Goal: Transaction & Acquisition: Purchase product/service

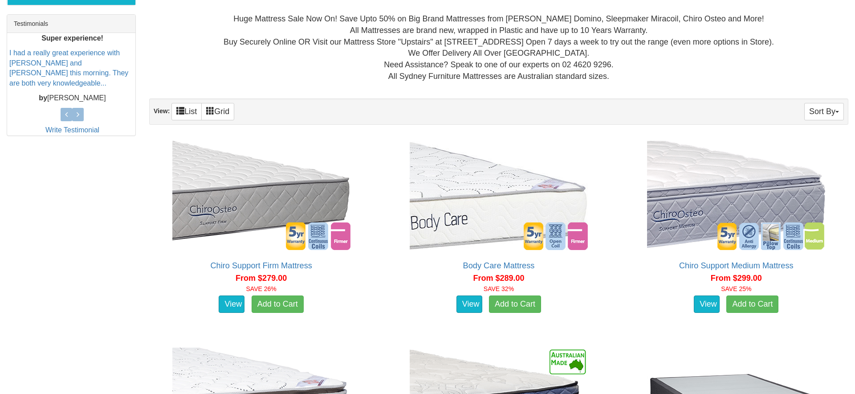
scroll to position [301, 0]
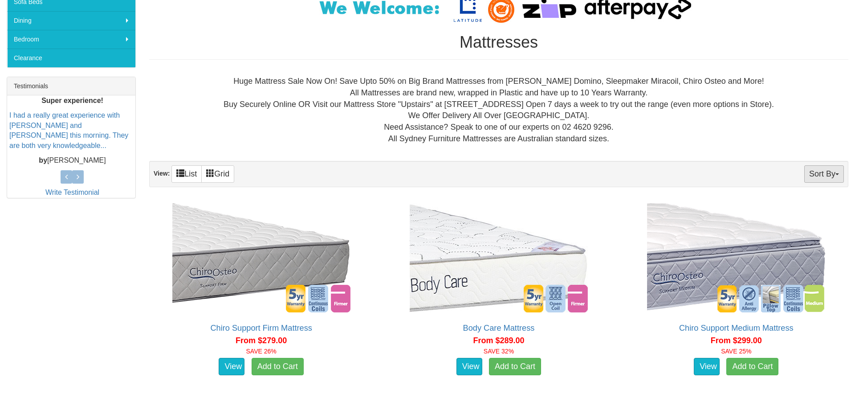
click at [833, 170] on button "Sort By" at bounding box center [824, 173] width 40 height 17
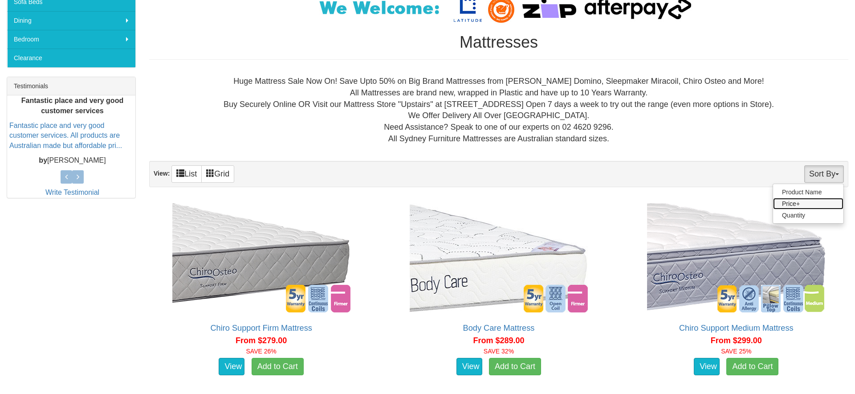
click at [820, 199] on link "Price+" at bounding box center [808, 204] width 70 height 12
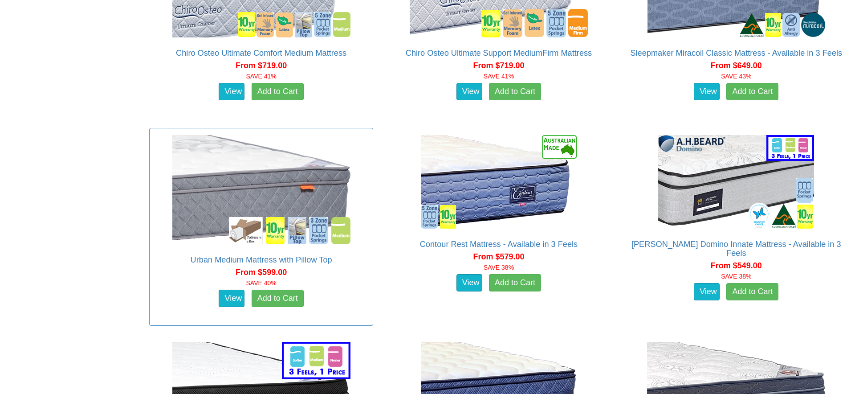
scroll to position [991, 0]
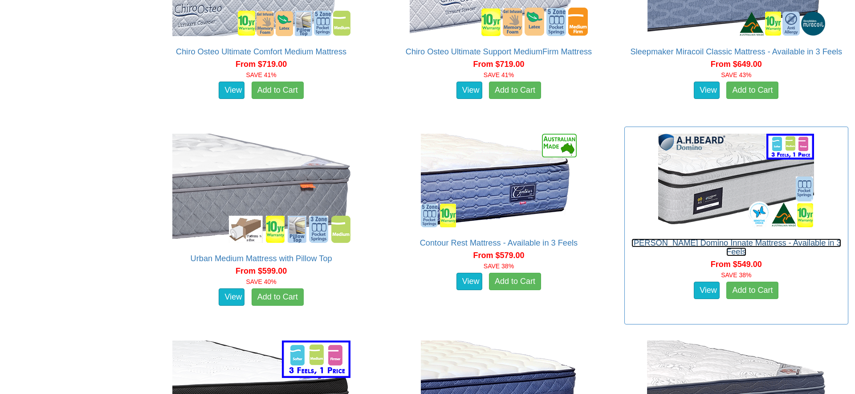
click at [704, 242] on link "A.H Beard Domino Innate Mattress - Available in 3 Feels" at bounding box center [736, 247] width 210 height 18
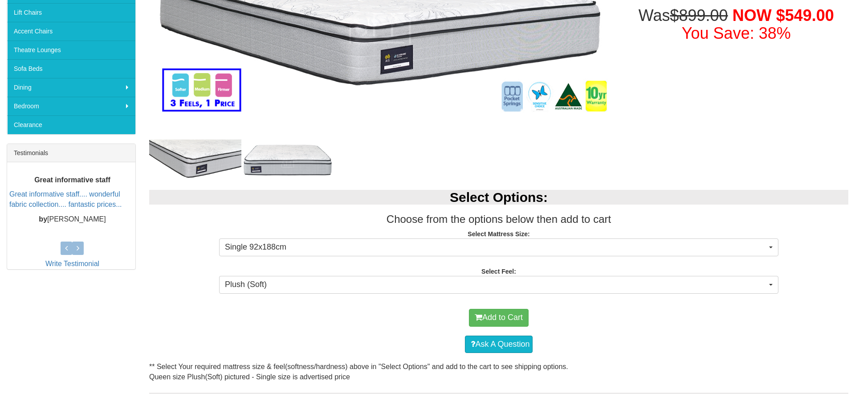
scroll to position [305, 0]
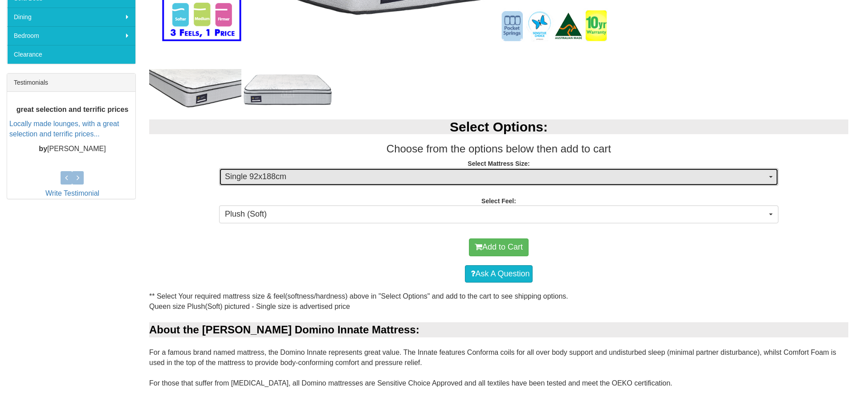
click at [342, 171] on span "Single 92x188cm" at bounding box center [496, 177] width 542 height 12
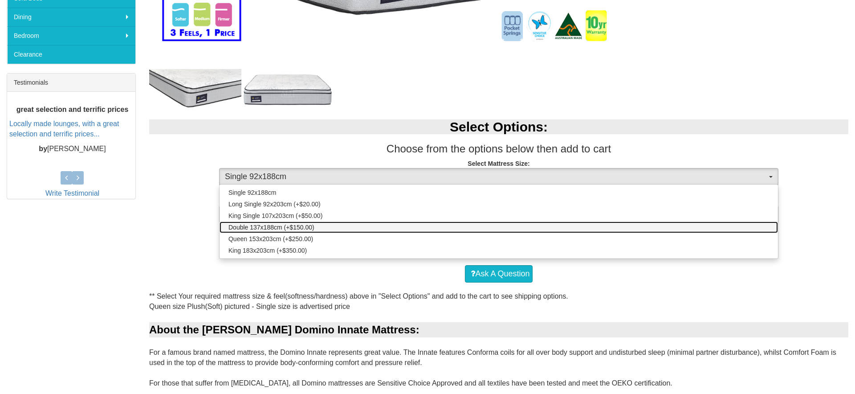
click at [318, 229] on link "Double 137x188cm (+$150.00)" at bounding box center [498, 227] width 558 height 12
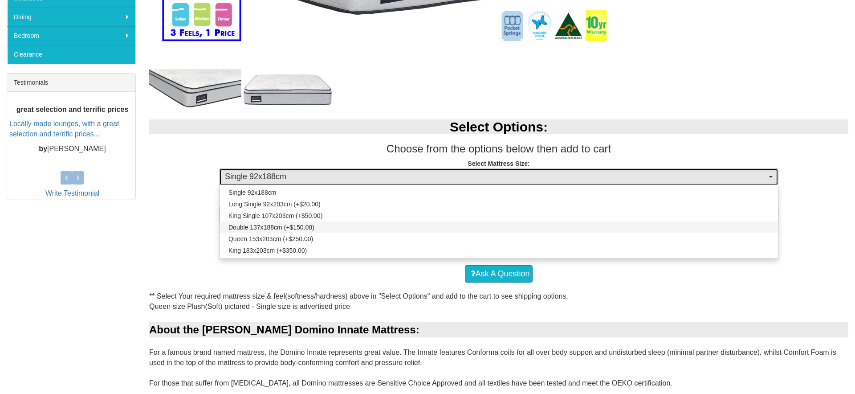
select select "1875"
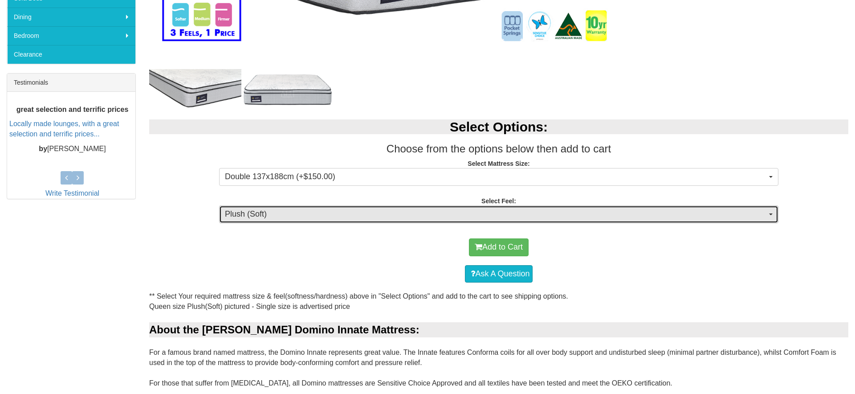
click at [375, 214] on span "Plush (Soft)" at bounding box center [496, 214] width 542 height 12
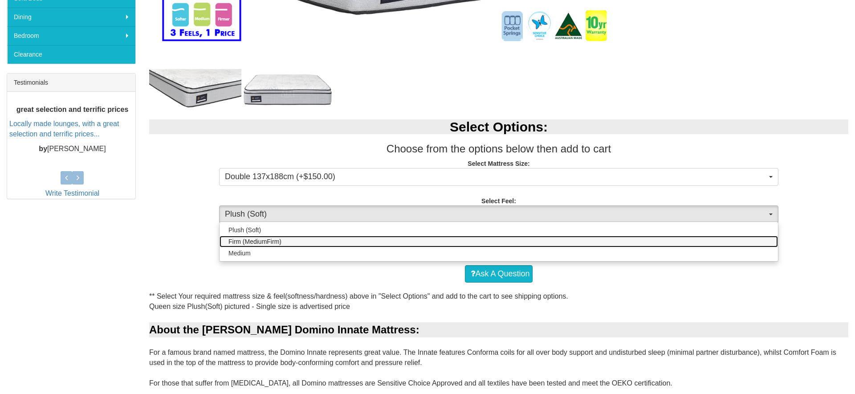
click at [305, 242] on link "Firm (MediumFirm)" at bounding box center [498, 242] width 558 height 12
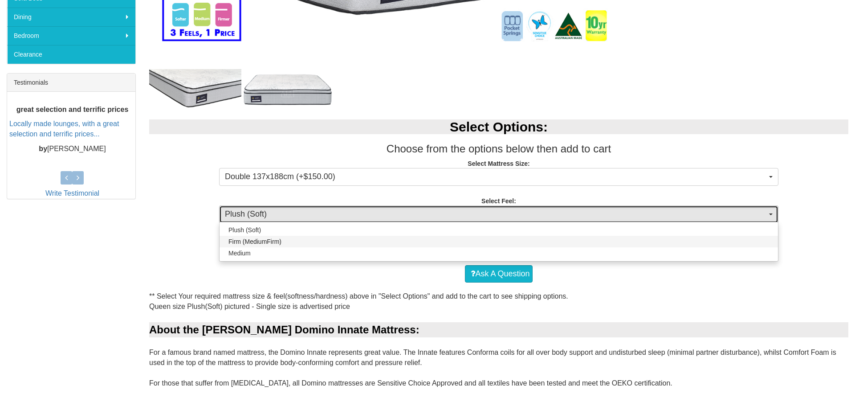
select select "1881"
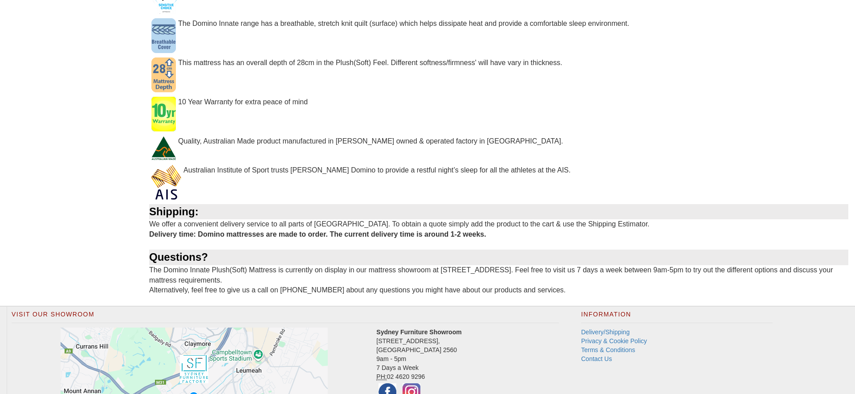
scroll to position [932, 0]
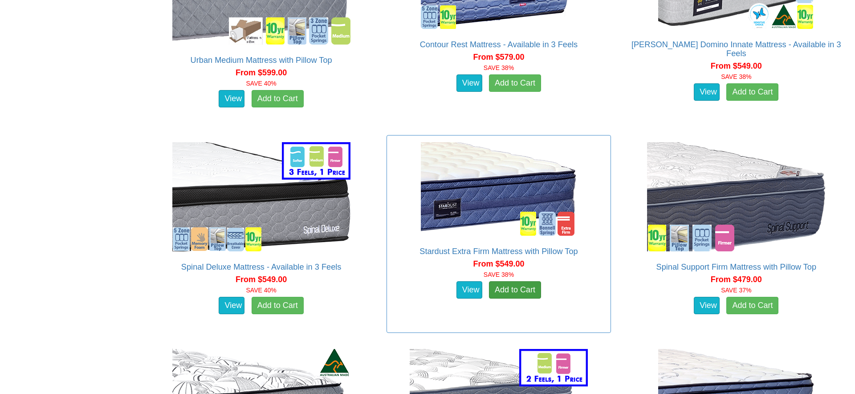
scroll to position [1190, 0]
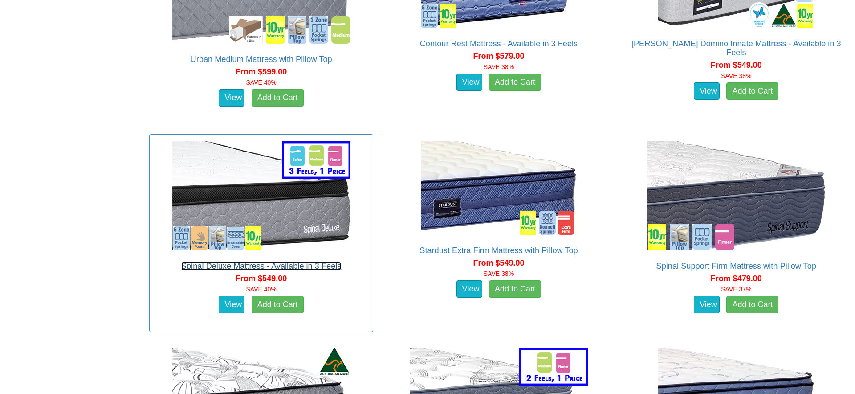
click at [295, 263] on link "Spinal Deluxe Mattress - Available in 3 Feels" at bounding box center [261, 265] width 160 height 9
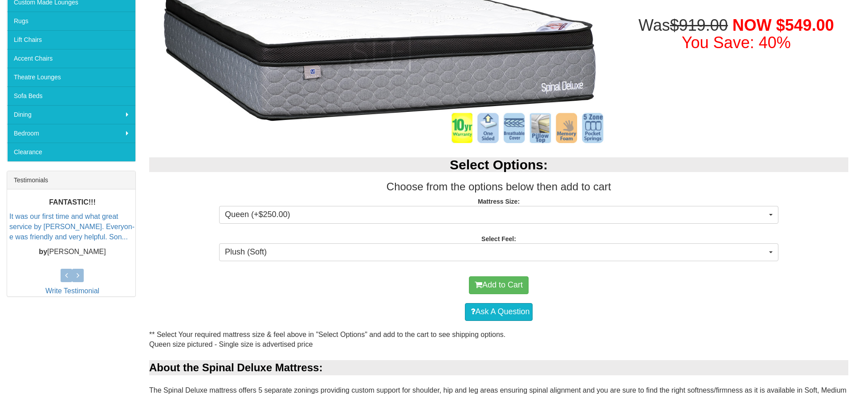
scroll to position [211, 0]
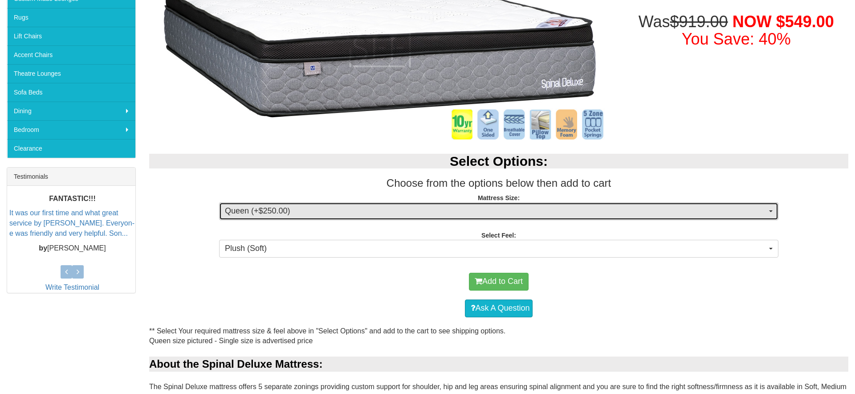
click at [306, 214] on span "Queen (+$250.00)" at bounding box center [496, 211] width 542 height 12
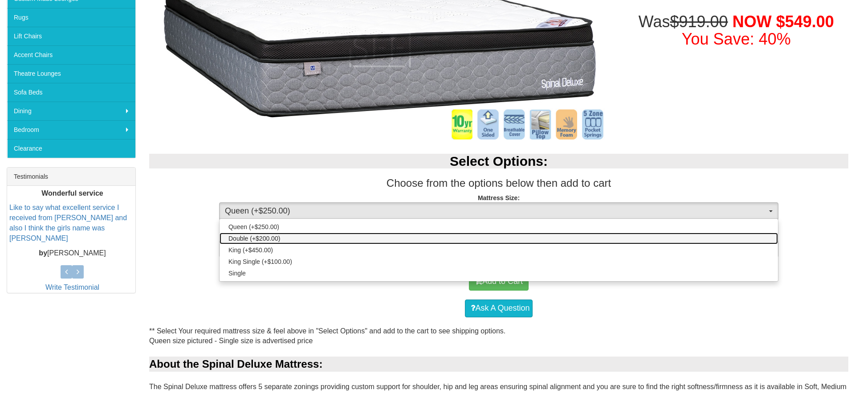
click at [286, 238] on link "Double (+$200.00)" at bounding box center [498, 238] width 558 height 12
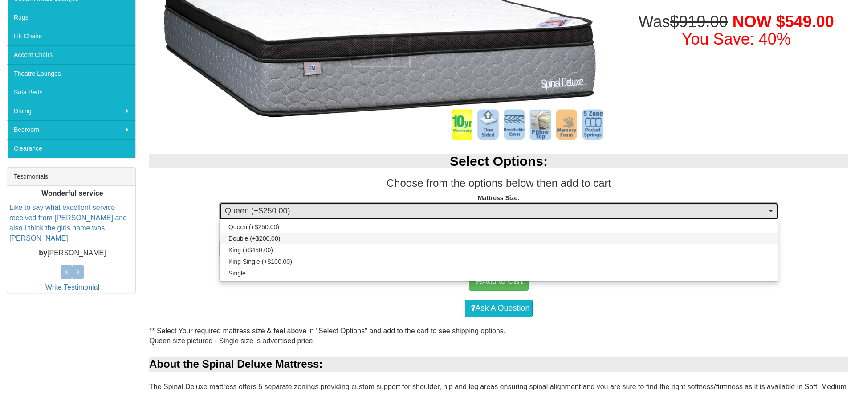
select select "188"
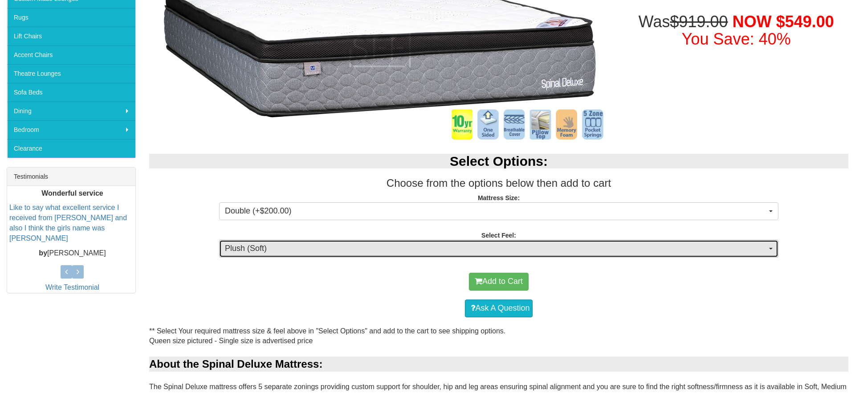
click at [293, 244] on span "Plush (Soft)" at bounding box center [496, 249] width 542 height 12
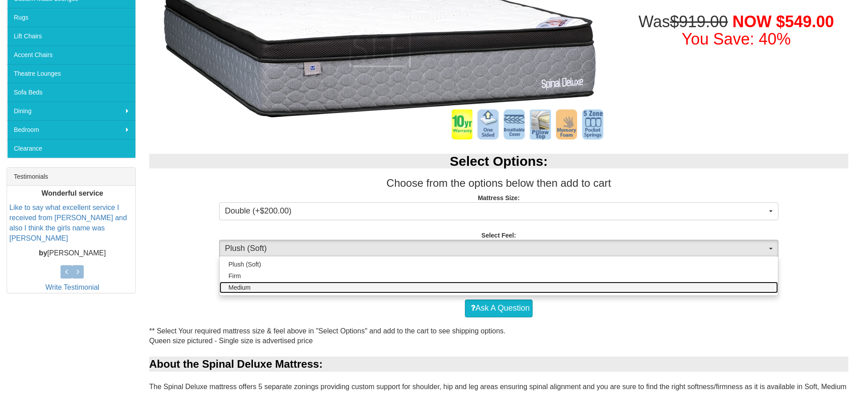
click at [279, 289] on link "Medium" at bounding box center [498, 287] width 558 height 12
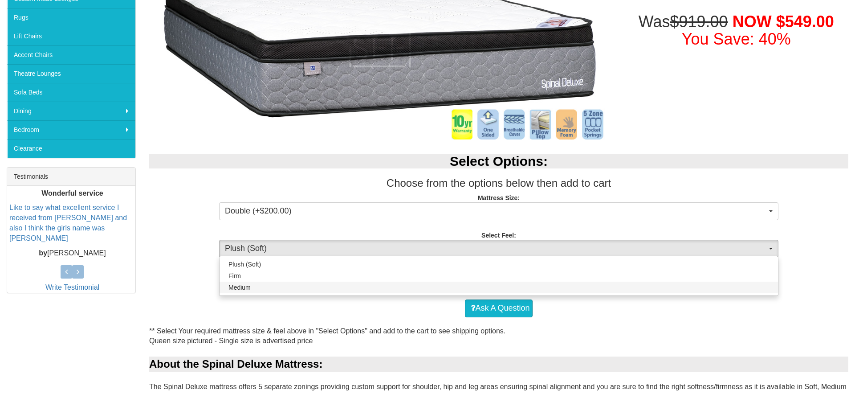
select select "1380"
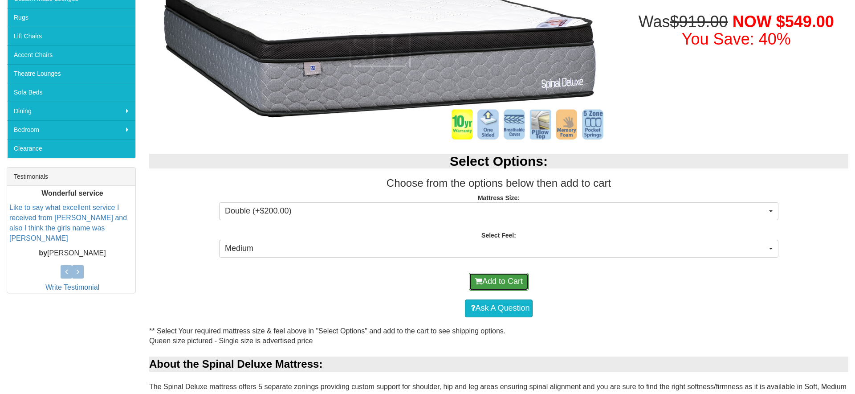
click at [477, 281] on span "submit" at bounding box center [479, 281] width 8 height 8
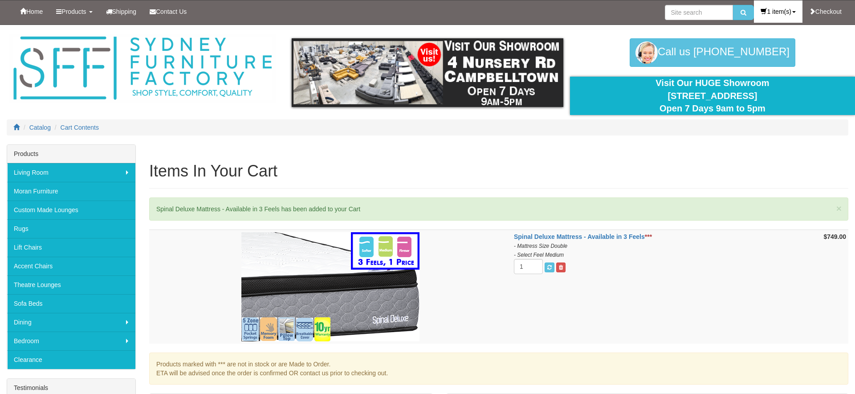
click at [771, 8] on link "1 item(s)" at bounding box center [778, 11] width 48 height 22
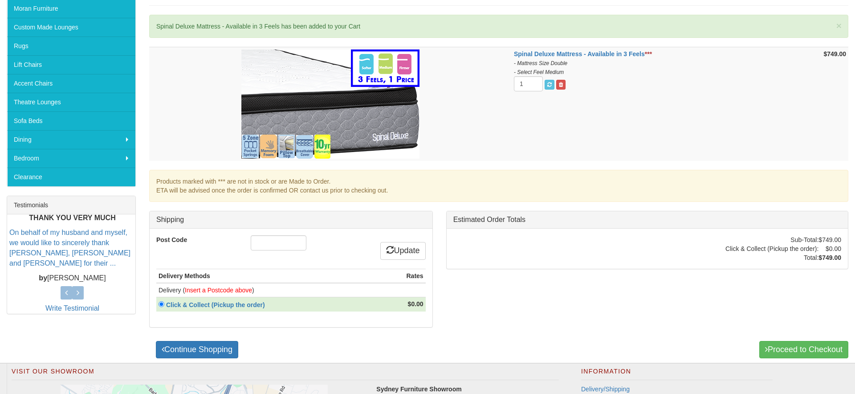
scroll to position [184, 0]
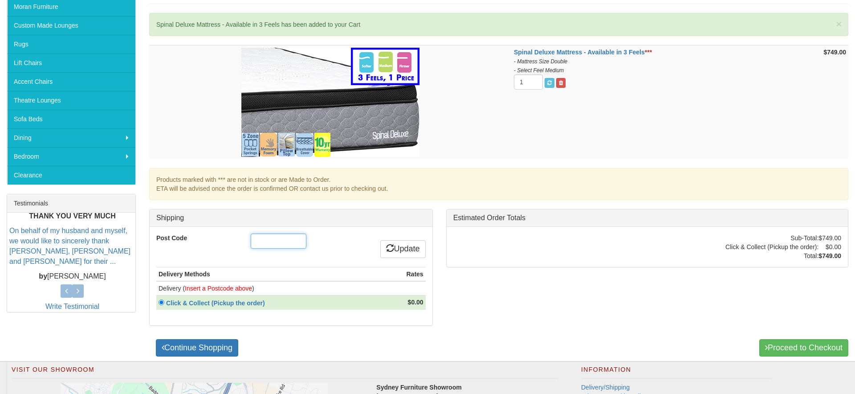
click at [269, 239] on input "Post Code" at bounding box center [279, 240] width 56 height 15
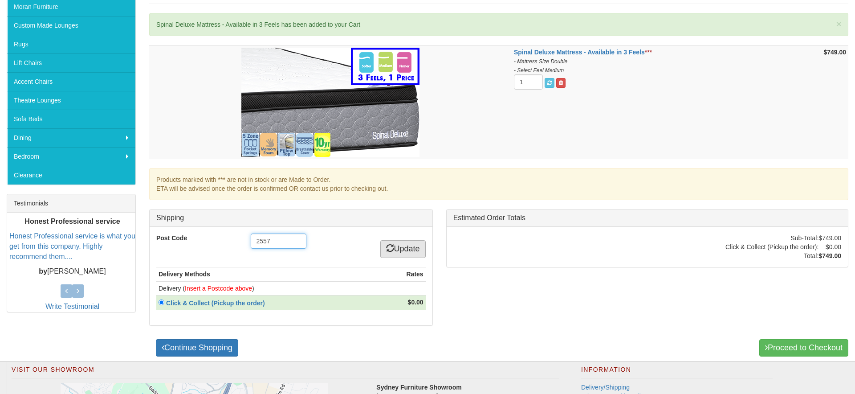
type input "2557"
click at [399, 248] on link "Update" at bounding box center [402, 249] width 45 height 18
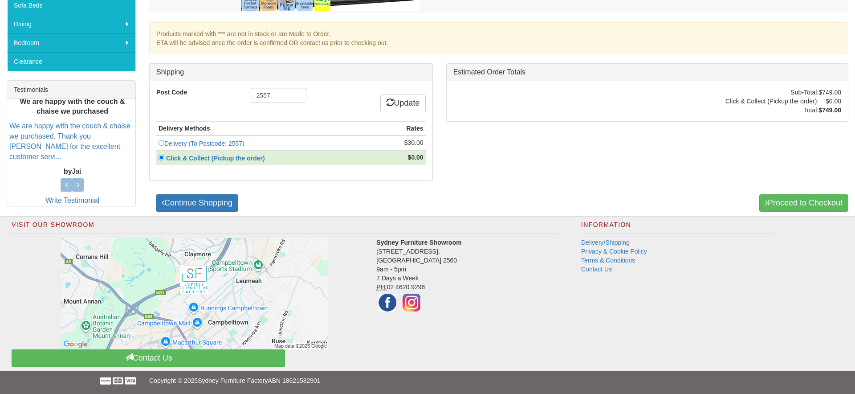
scroll to position [298, 0]
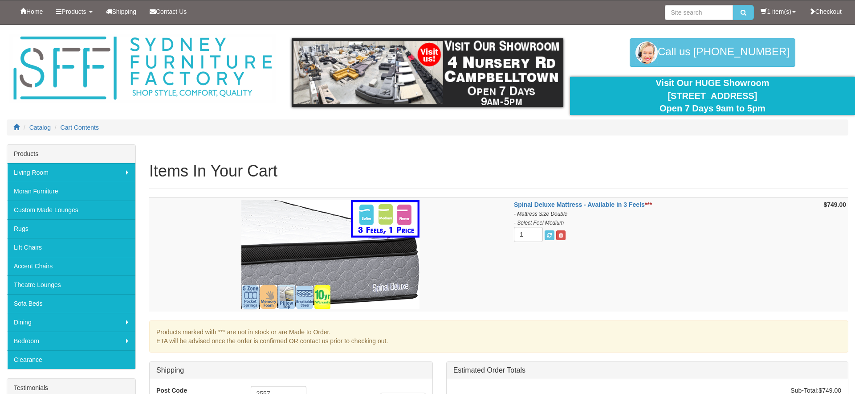
scroll to position [184, 0]
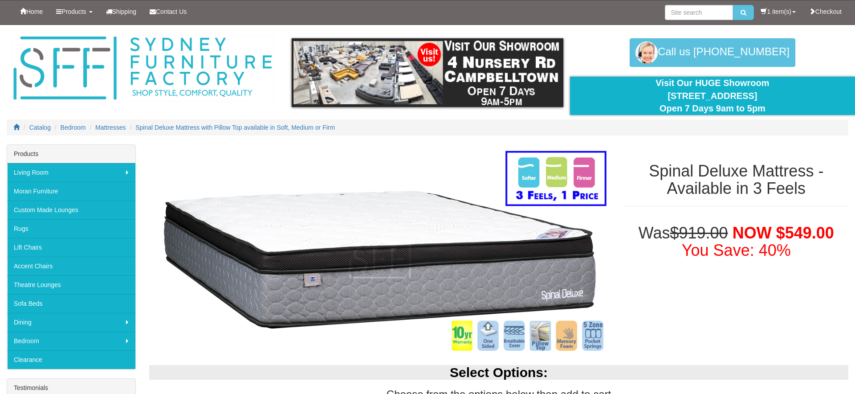
select select "188"
select select "1380"
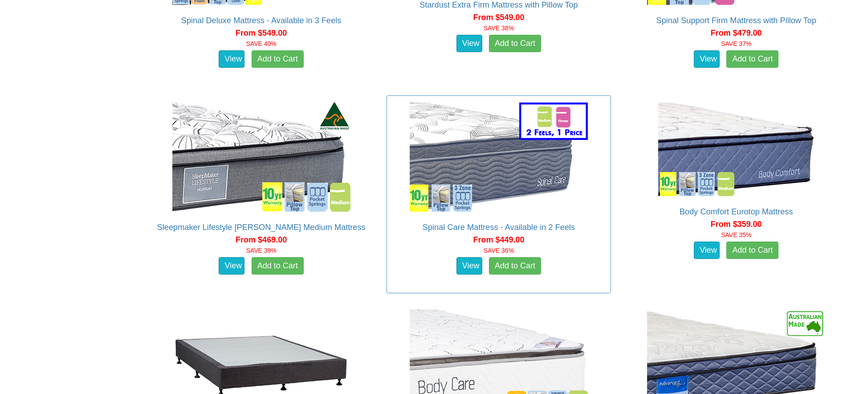
scroll to position [1374, 0]
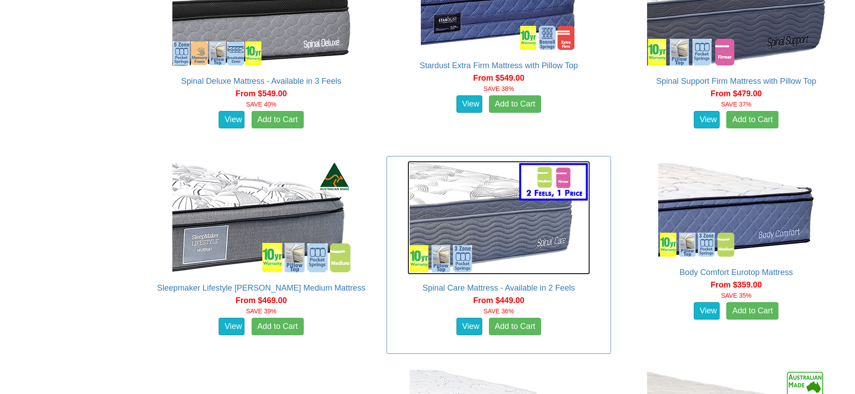
click at [512, 234] on img at bounding box center [498, 218] width 183 height 114
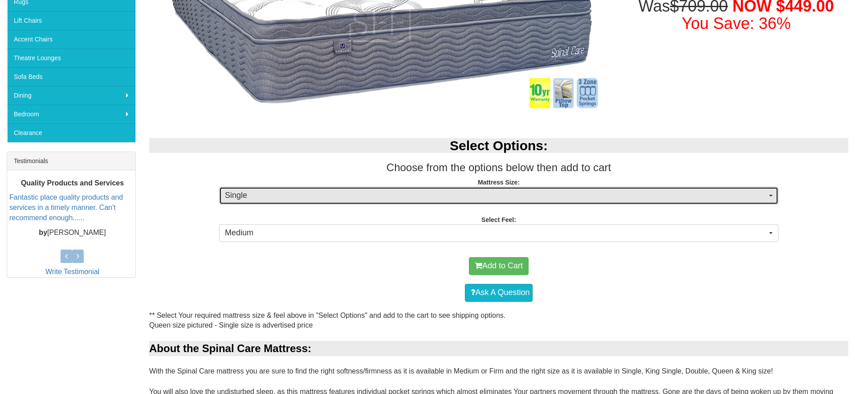
click at [305, 196] on span "Single" at bounding box center [496, 196] width 542 height 12
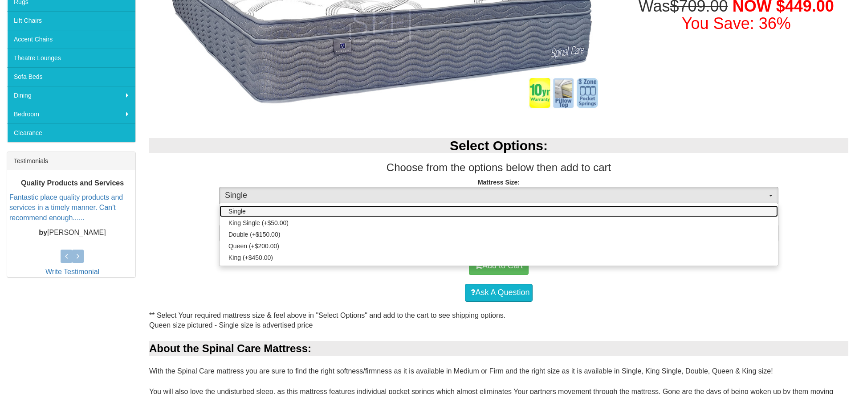
scroll to position [228, 0]
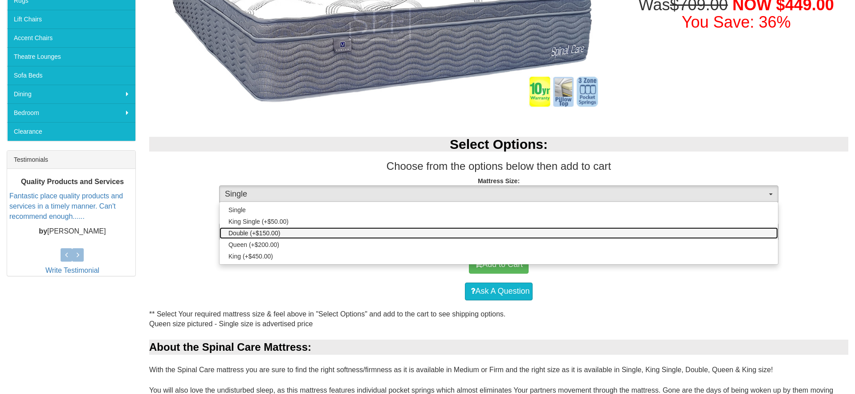
click at [271, 236] on span "Double (+$150.00)" at bounding box center [254, 232] width 52 height 9
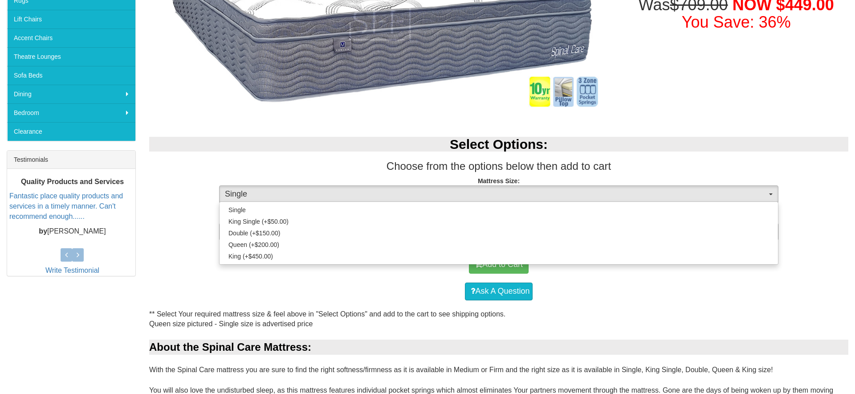
select select "188"
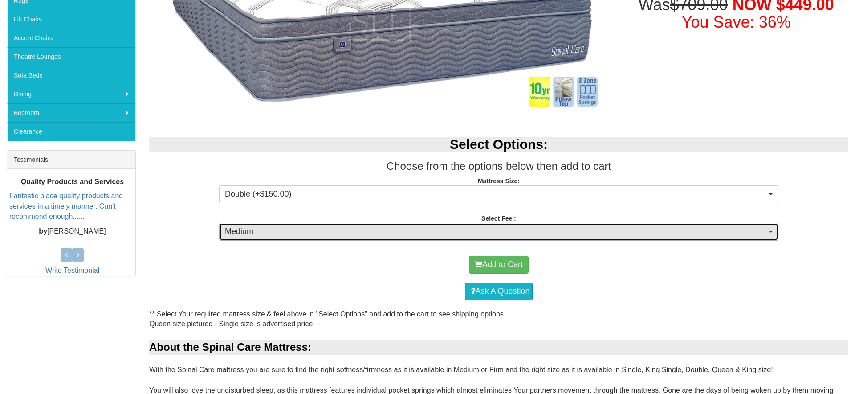
drag, startPoint x: 362, startPoint y: 234, endPoint x: 356, endPoint y: 242, distance: 10.2
click at [362, 234] on span "Medium" at bounding box center [496, 232] width 542 height 12
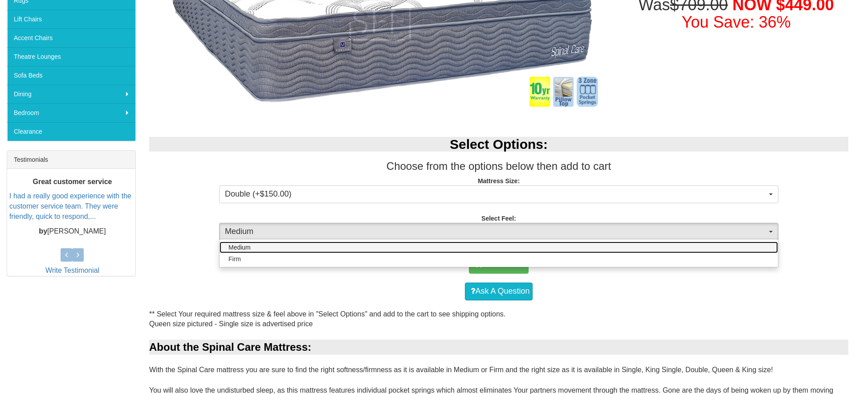
click at [343, 247] on link "Medium" at bounding box center [498, 247] width 558 height 12
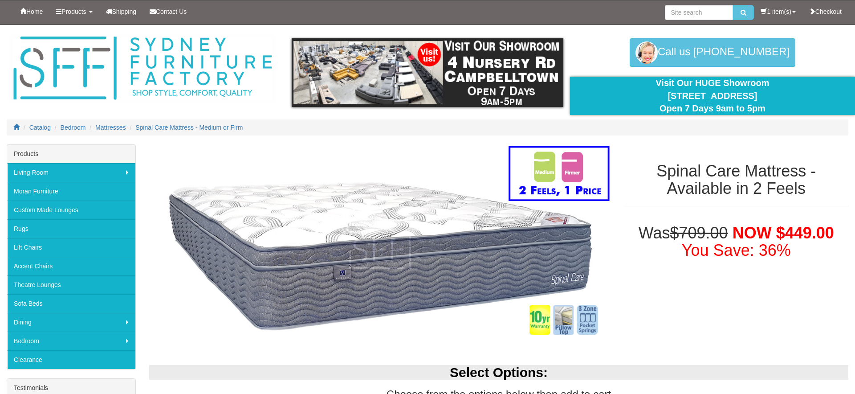
scroll to position [0, 0]
drag, startPoint x: 652, startPoint y: 176, endPoint x: 807, endPoint y: 173, distance: 155.4
click at [808, 173] on h1 "Spinal Care Mattress - Available in 2 Feels" at bounding box center [736, 179] width 224 height 35
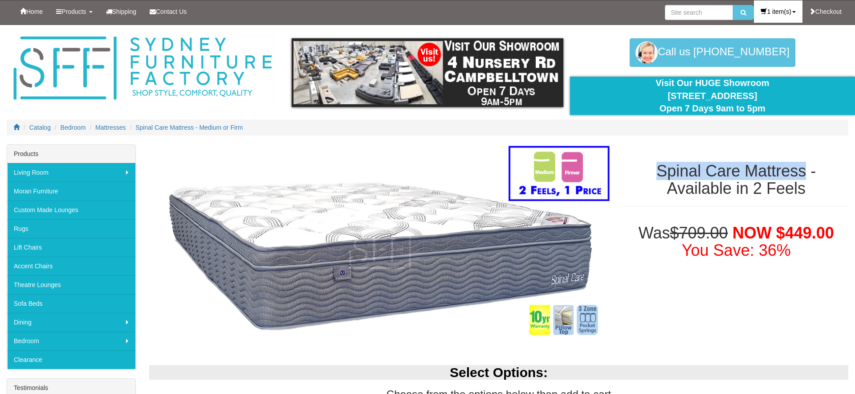
copy h1 "Spinal Care Mattress"
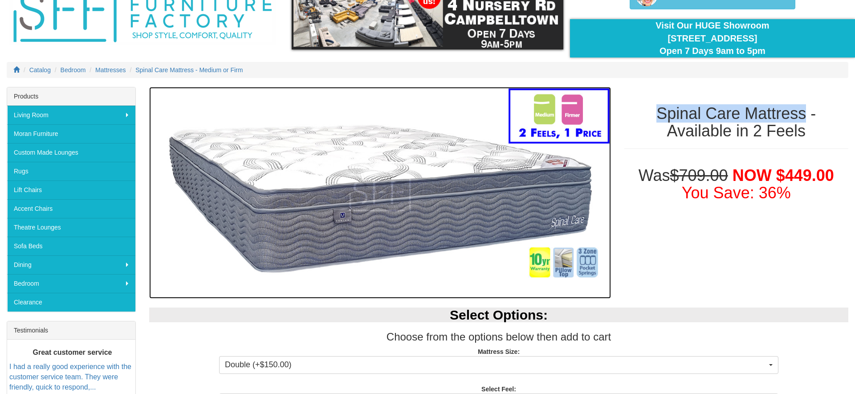
click at [388, 190] on img at bounding box center [380, 192] width 462 height 211
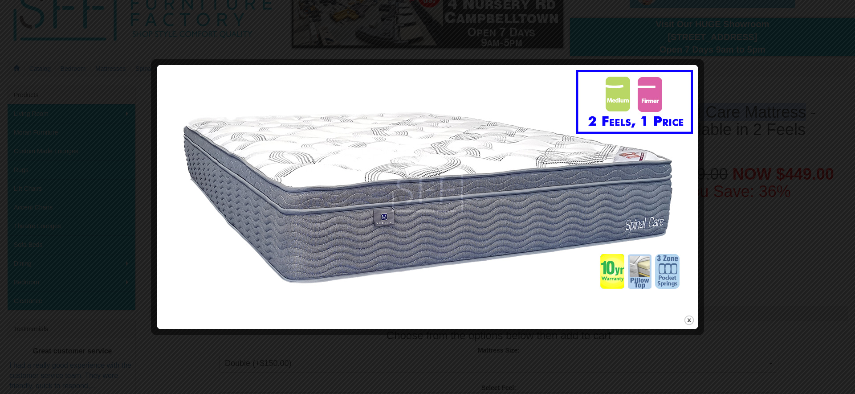
scroll to position [58, 0]
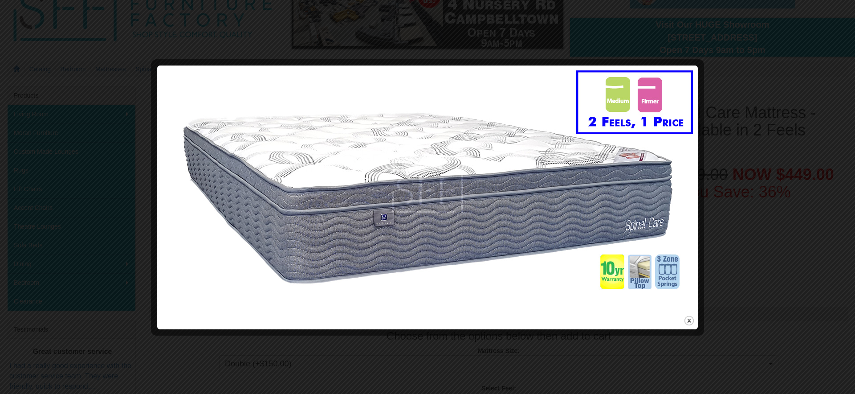
click at [722, 223] on div at bounding box center [427, 197] width 855 height 394
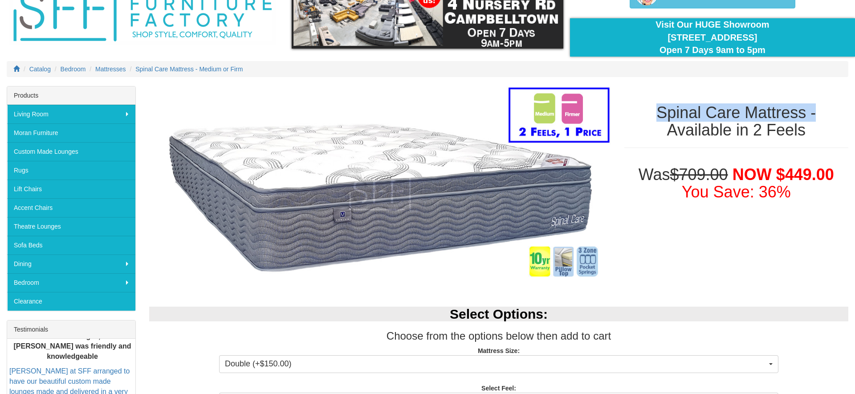
drag, startPoint x: 656, startPoint y: 107, endPoint x: 849, endPoint y: 121, distance: 194.1
click at [852, 119] on div "Spinal Care Mattress - Available in 2 Feels" at bounding box center [735, 121] width 237 height 71
click at [794, 119] on h1 "Spinal Care Mattress - Available in 2 Feels" at bounding box center [736, 121] width 224 height 35
drag, startPoint x: 653, startPoint y: 113, endPoint x: 807, endPoint y: 113, distance: 154.0
click at [807, 113] on h1 "Spinal Care Mattress - Available in 2 Feels" at bounding box center [736, 121] width 224 height 35
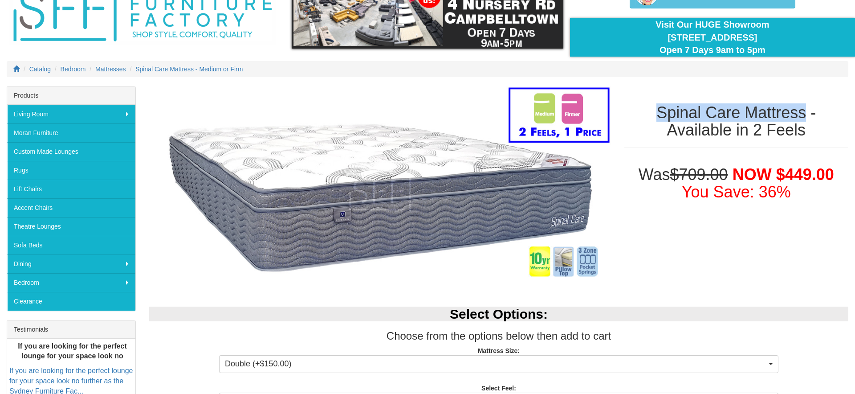
copy h1 "Spinal Care Mattress"
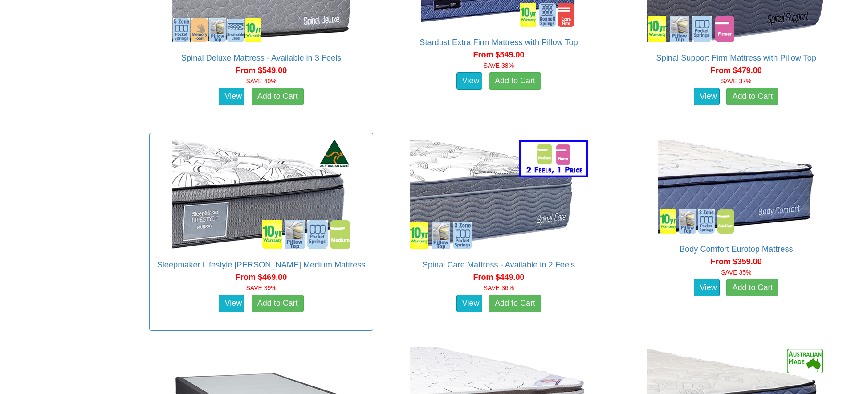
scroll to position [1401, 0]
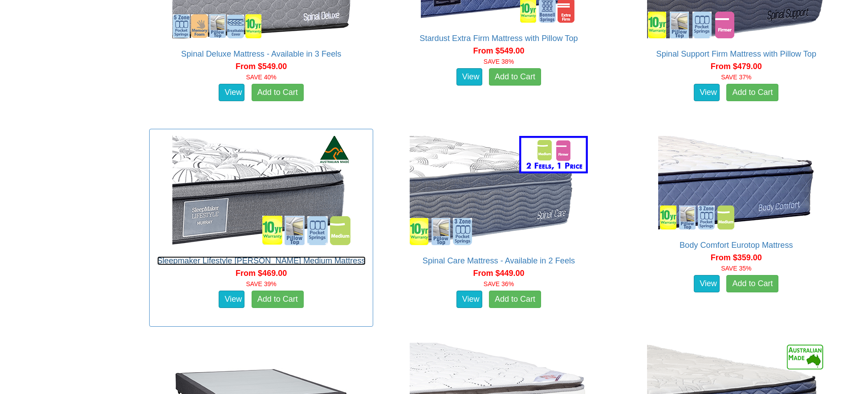
click at [301, 259] on link "Sleepmaker Lifestyle Murray Medium Mattress" at bounding box center [261, 260] width 208 height 9
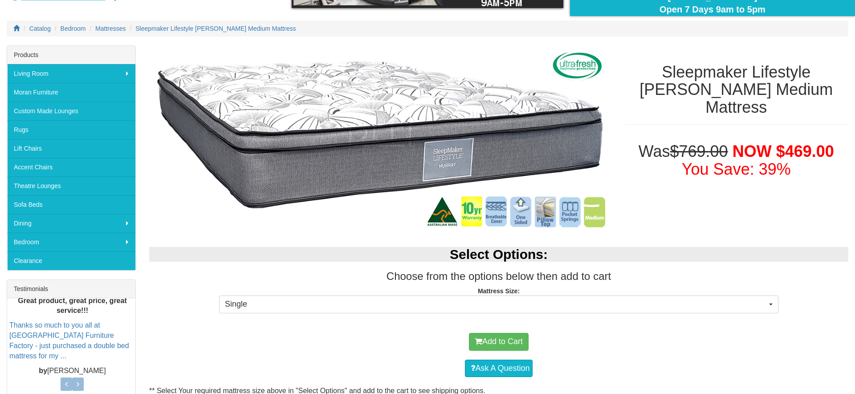
scroll to position [101, 0]
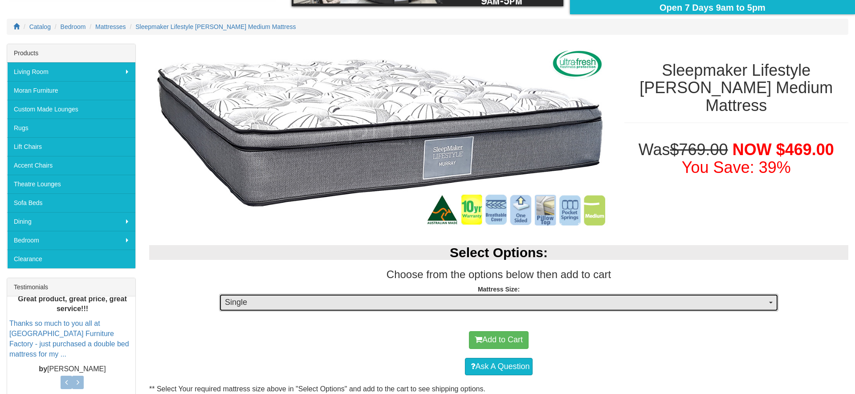
click at [352, 301] on span "Single" at bounding box center [496, 302] width 542 height 12
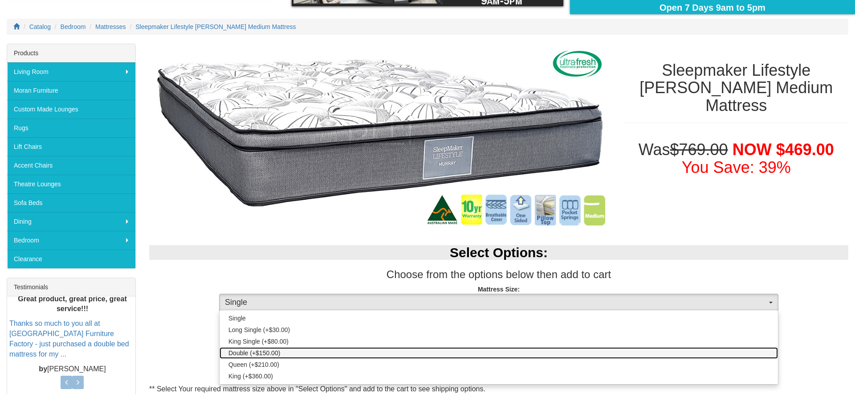
click at [281, 352] on link "Double (+$150.00)" at bounding box center [498, 353] width 558 height 12
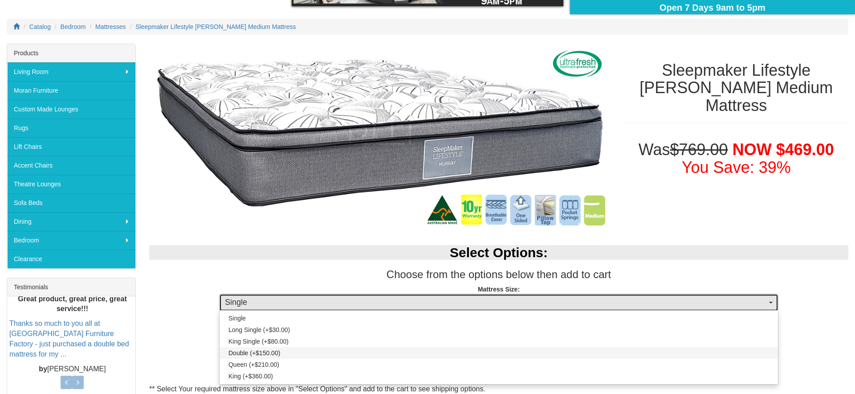
select select "188"
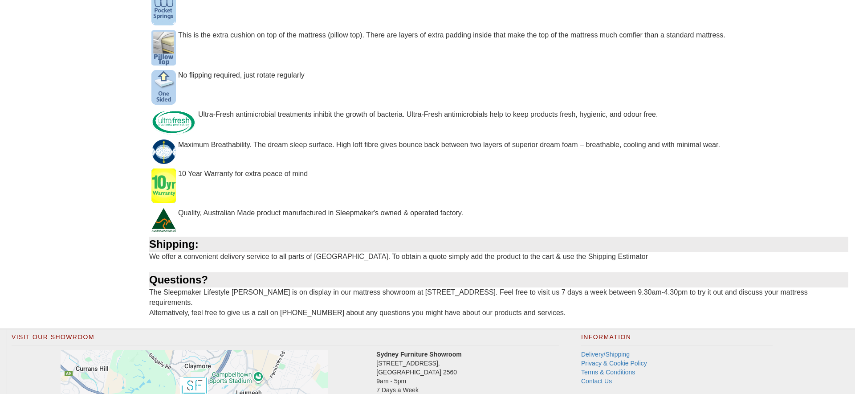
scroll to position [620, 0]
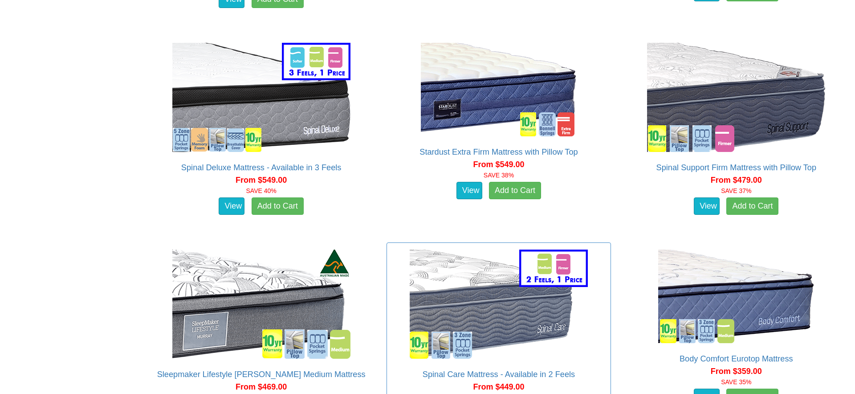
scroll to position [1288, 0]
click at [307, 165] on link "Spinal Deluxe Mattress - Available in 3 Feels" at bounding box center [261, 166] width 160 height 9
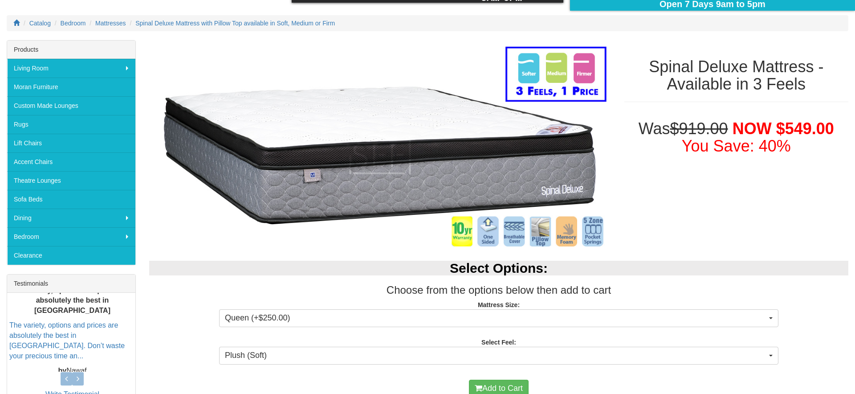
scroll to position [202, 0]
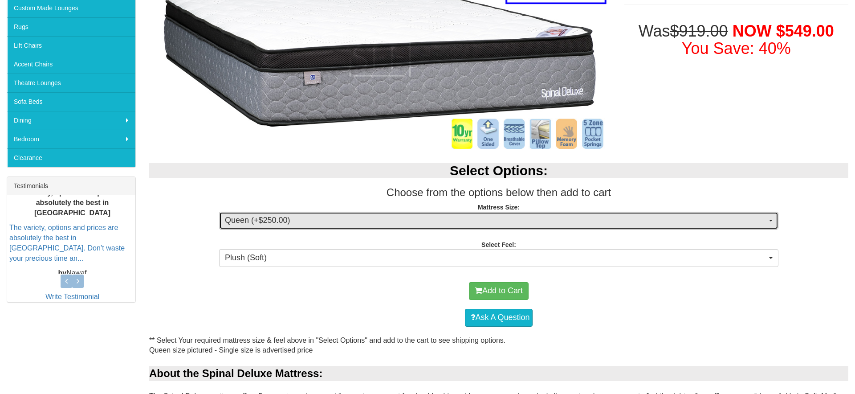
click at [458, 227] on button "Queen (+$250.00)" at bounding box center [498, 220] width 559 height 18
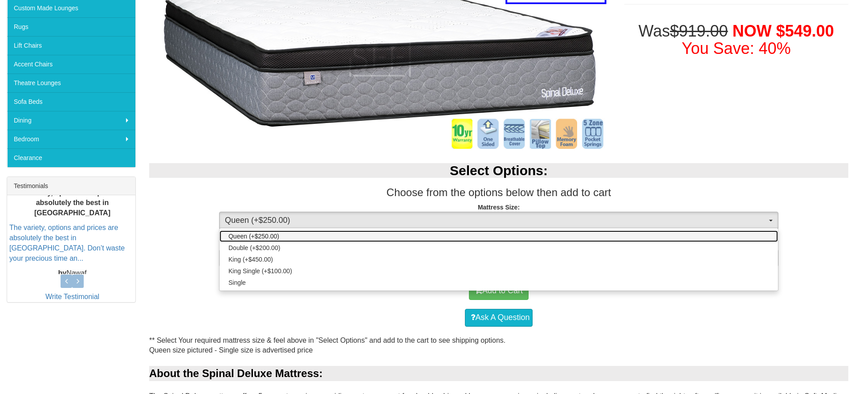
scroll to position [201, 0]
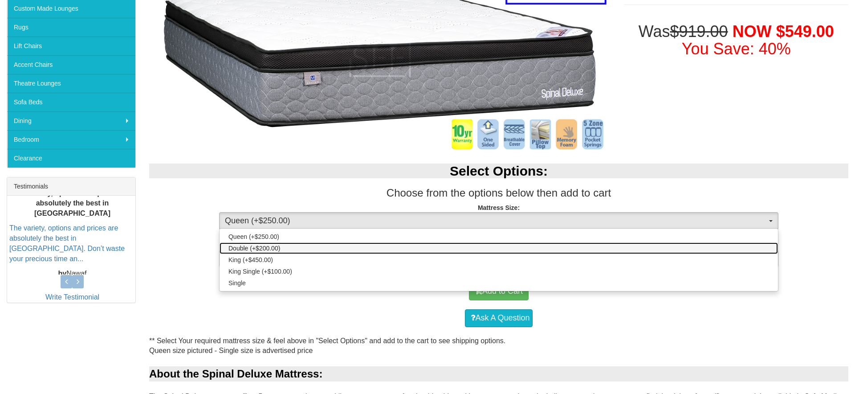
click at [345, 248] on link "Double (+$200.00)" at bounding box center [498, 248] width 558 height 12
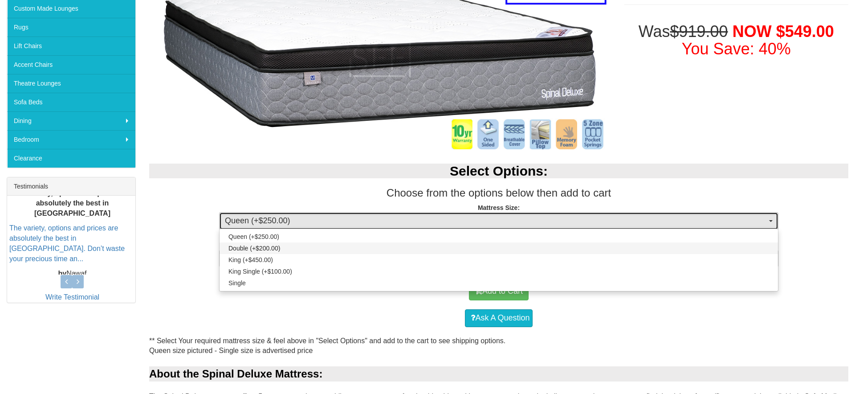
select select "188"
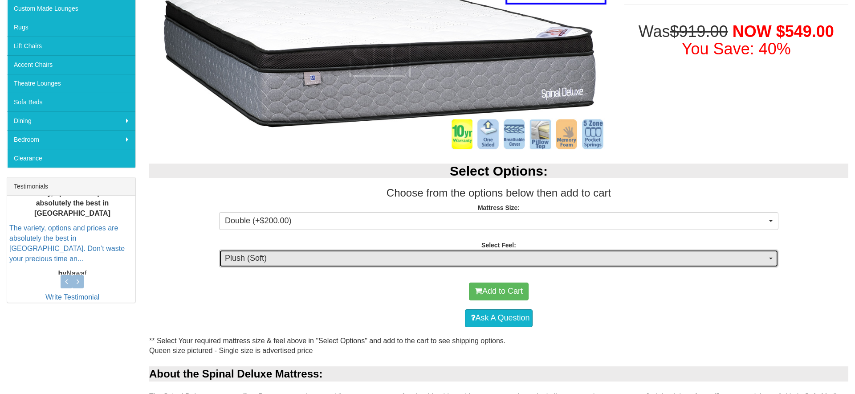
click at [378, 264] on button "Plush (Soft)" at bounding box center [498, 258] width 559 height 18
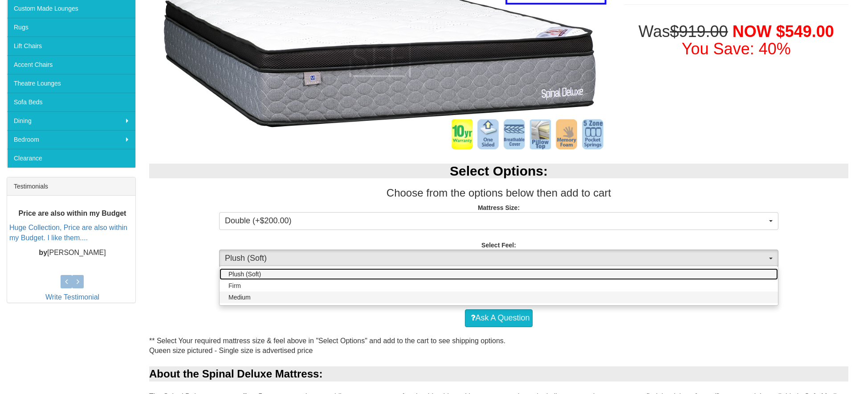
scroll to position [202, 0]
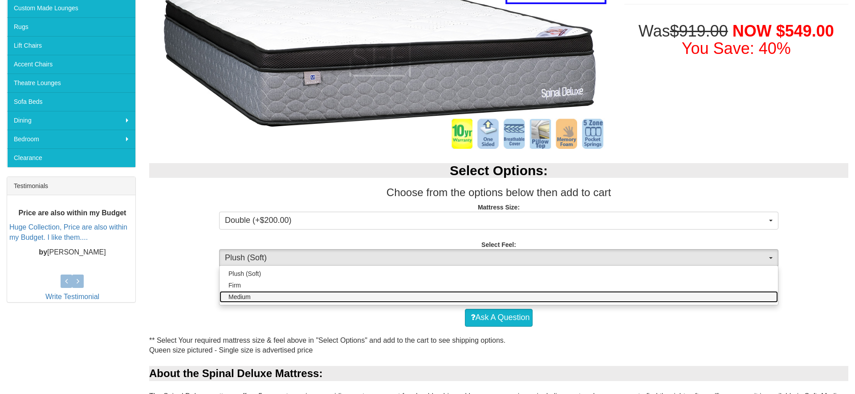
click at [321, 295] on link "Medium" at bounding box center [498, 297] width 558 height 12
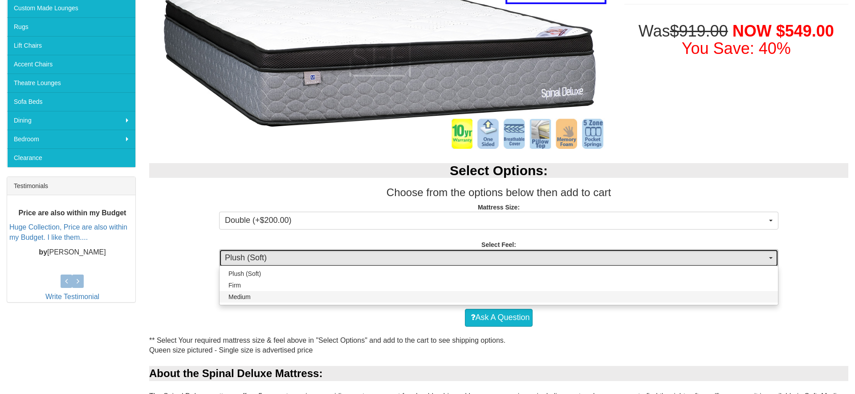
select select "1380"
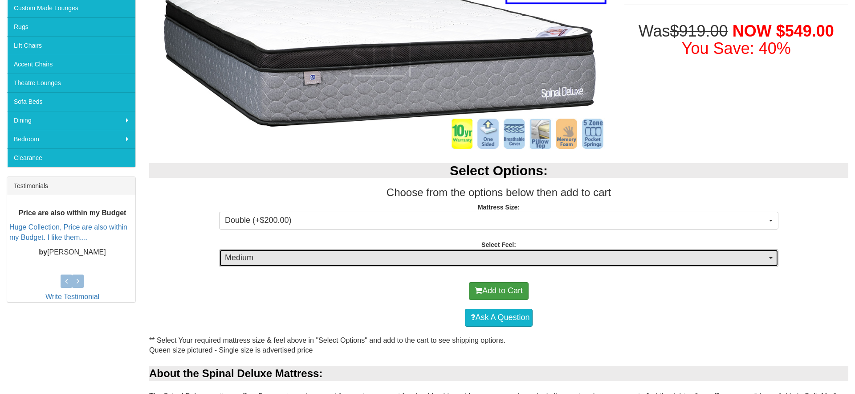
scroll to position [204, 0]
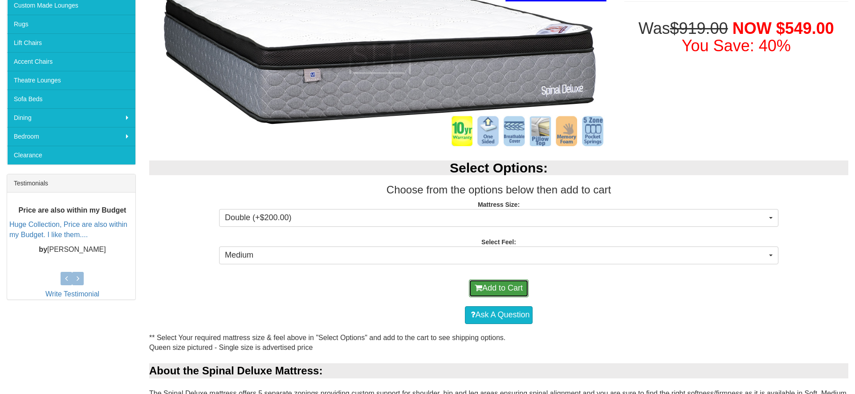
click at [512, 289] on button "Add to Cart" at bounding box center [499, 288] width 60 height 18
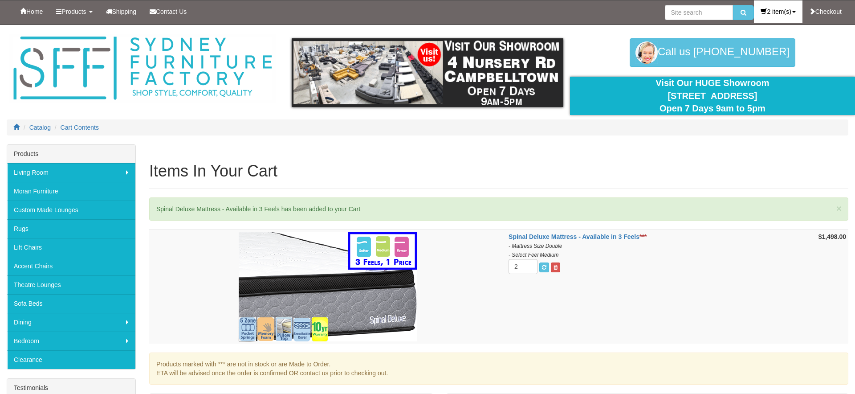
click at [780, 15] on link "2 item(s)" at bounding box center [778, 11] width 48 height 22
click at [774, 32] on link "2 item(s), $1,498.00" at bounding box center [764, 31] width 73 height 12
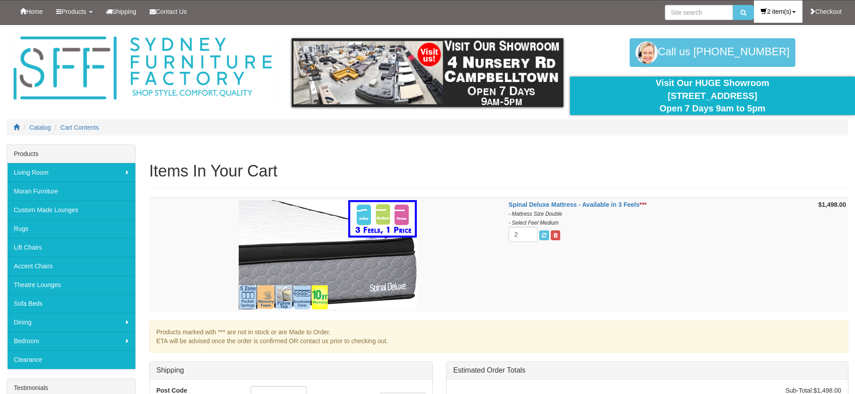
click at [776, 4] on link "2 item(s)" at bounding box center [778, 11] width 48 height 22
click at [758, 51] on link "View Cart" at bounding box center [764, 51] width 73 height 12
click at [766, 11] on link "2 item(s)" at bounding box center [778, 11] width 48 height 22
click at [751, 51] on link "View Cart" at bounding box center [764, 51] width 73 height 12
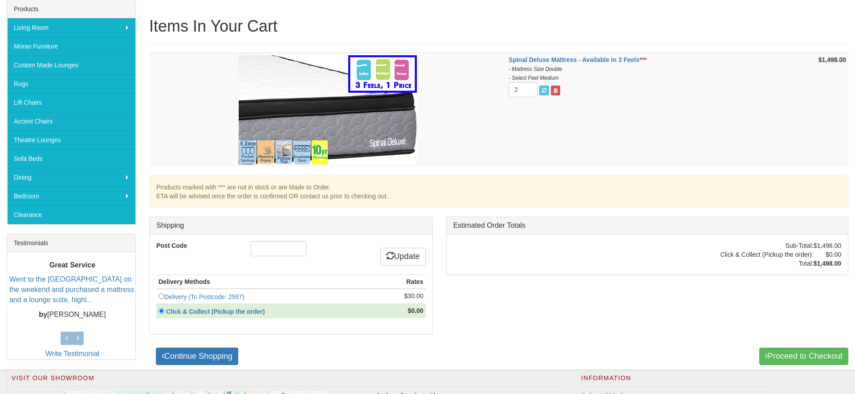
scroll to position [110, 0]
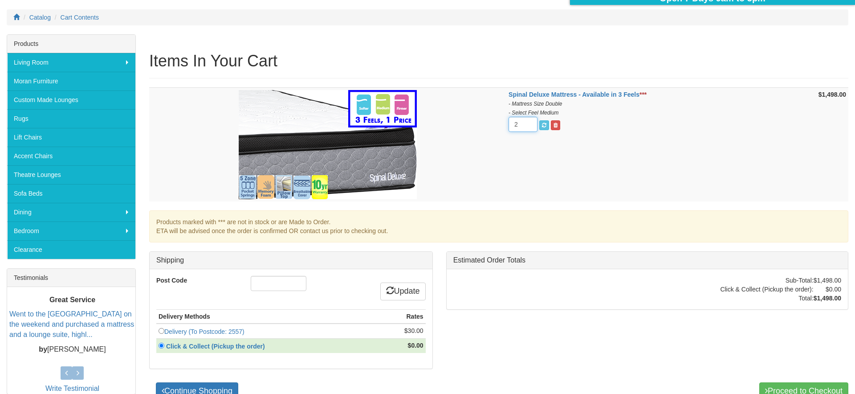
click at [521, 126] on input "2" at bounding box center [522, 124] width 29 height 15
type input "1"
click at [526, 126] on input "1" at bounding box center [522, 124] width 29 height 15
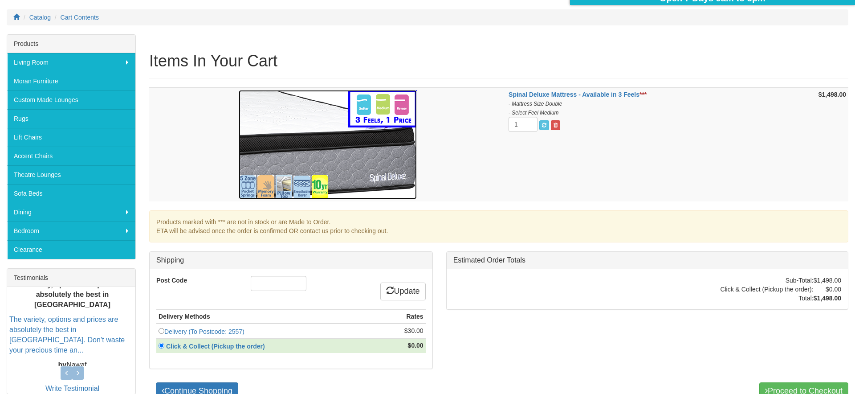
click at [491, 186] on link at bounding box center [327, 144] width 353 height 109
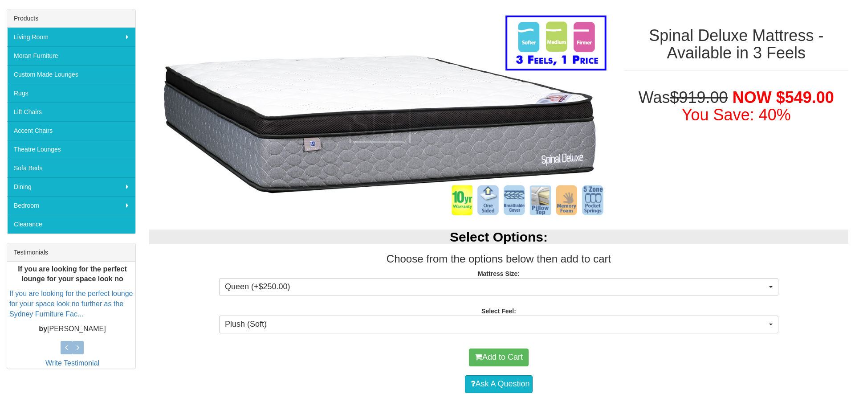
scroll to position [140, 0]
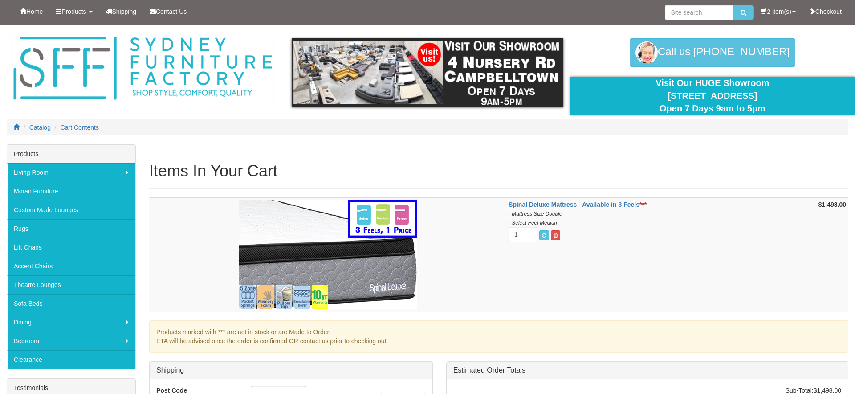
scroll to position [126, 0]
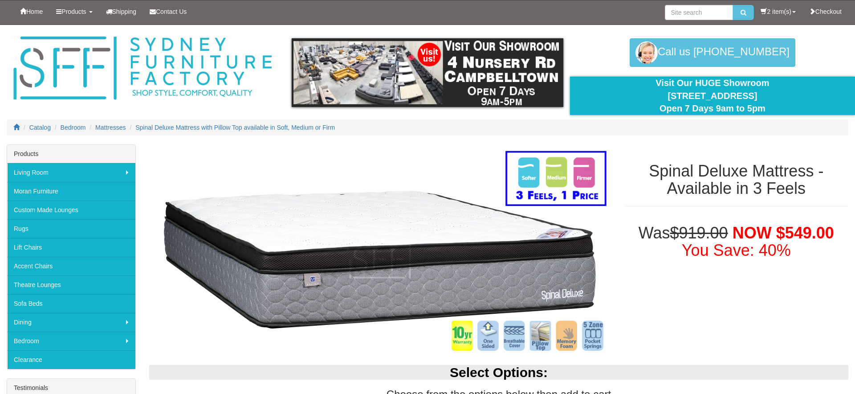
select select "188"
select select "1380"
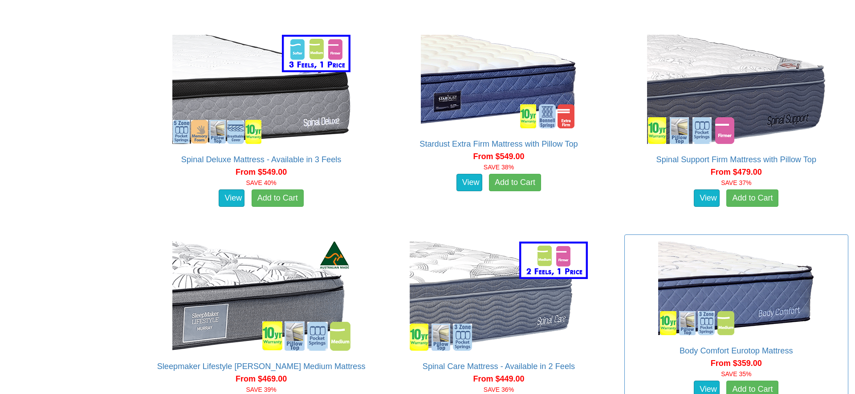
scroll to position [1295, 0]
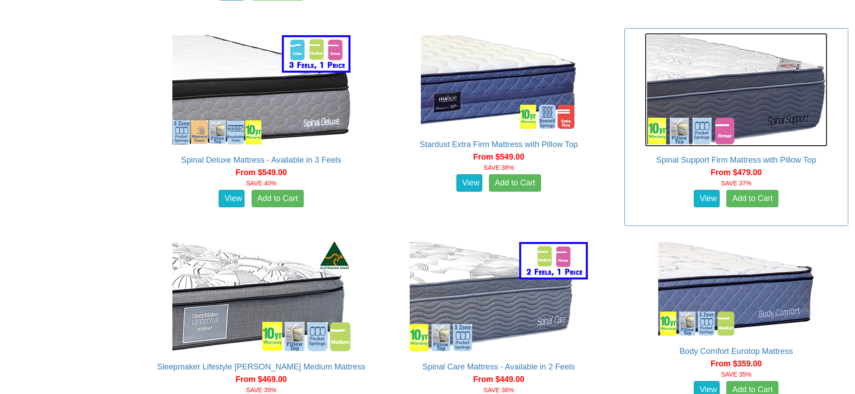
click at [752, 128] on img at bounding box center [736, 90] width 183 height 114
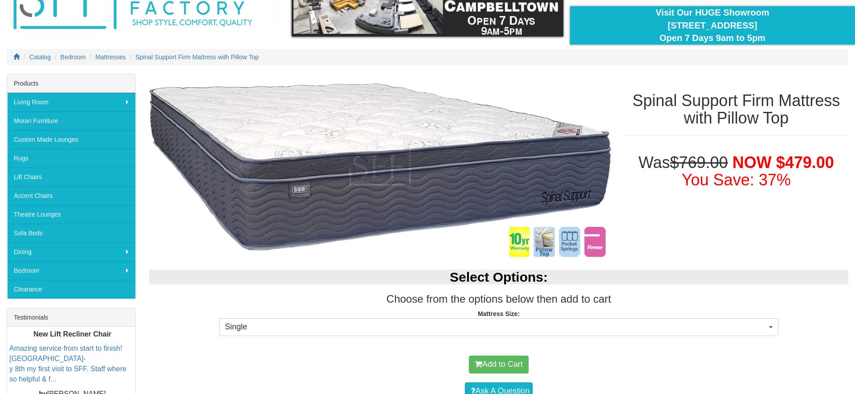
scroll to position [136, 0]
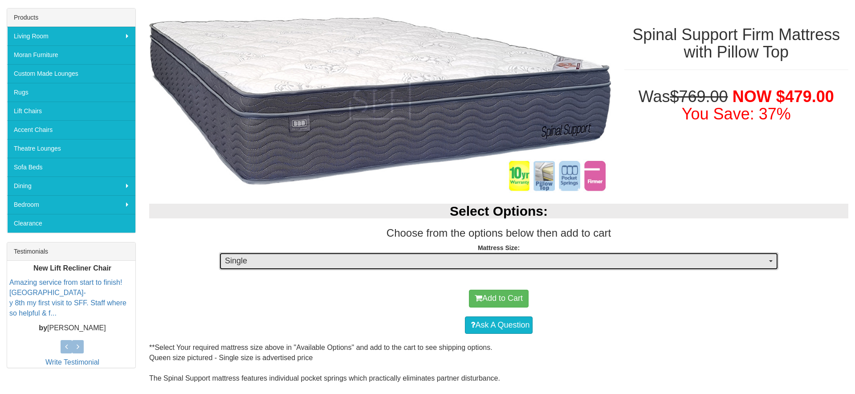
click at [438, 252] on button "Single" at bounding box center [498, 261] width 559 height 18
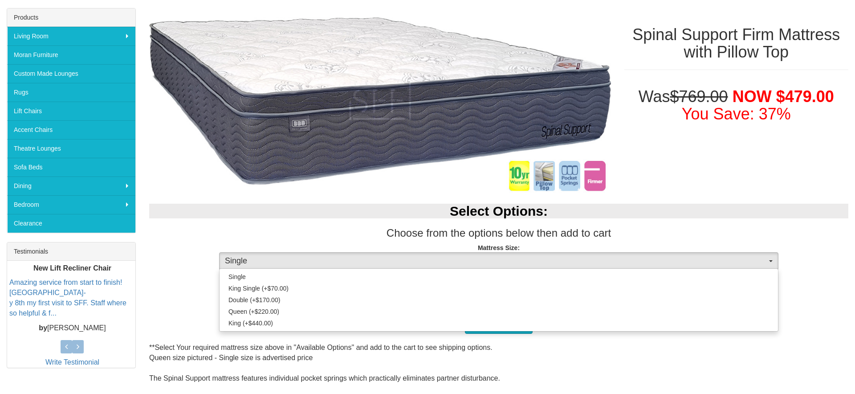
click at [451, 246] on p "Mattress Size: Single Single King Single (+$70.00) Double (+$170.00) Queen (+$2…" at bounding box center [498, 255] width 699 height 24
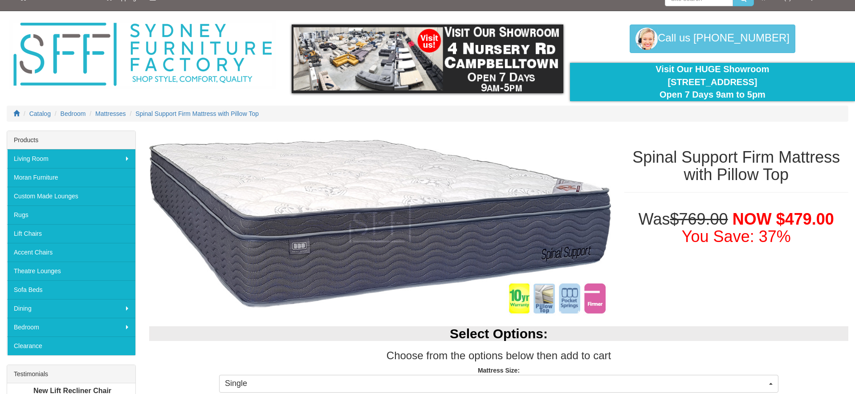
scroll to position [10, 0]
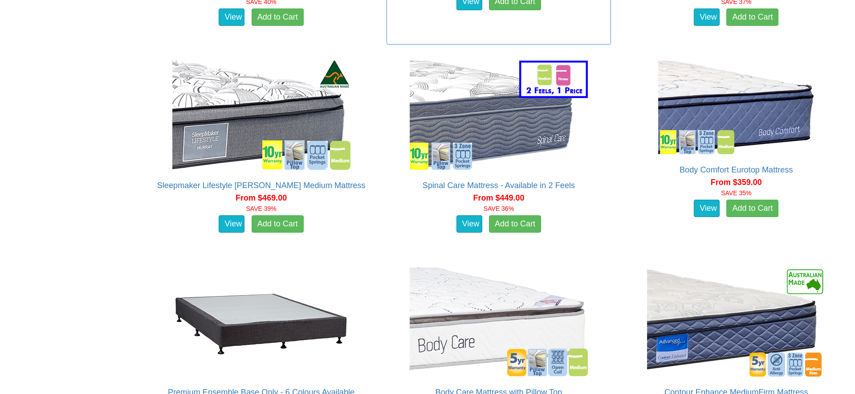
scroll to position [1480, 0]
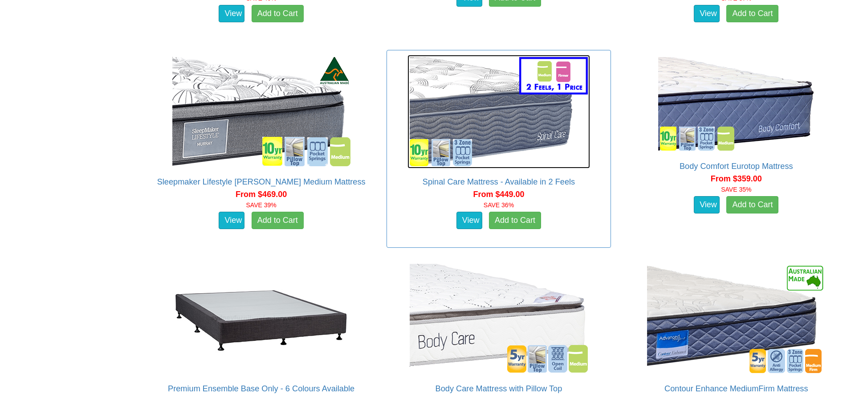
click at [513, 98] on img at bounding box center [498, 112] width 183 height 114
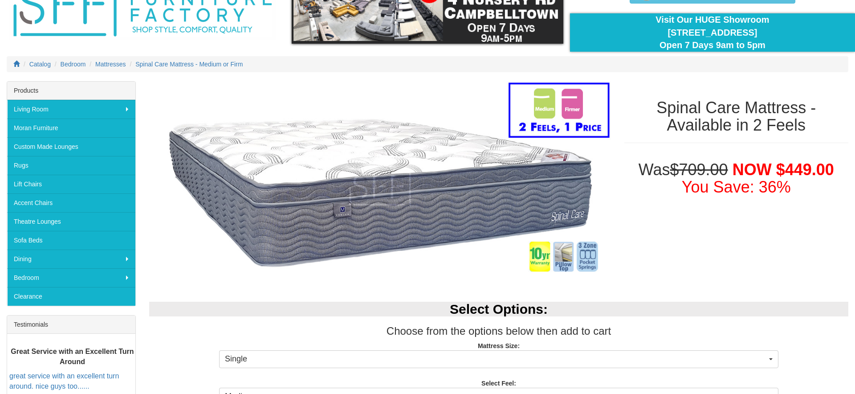
scroll to position [65, 0]
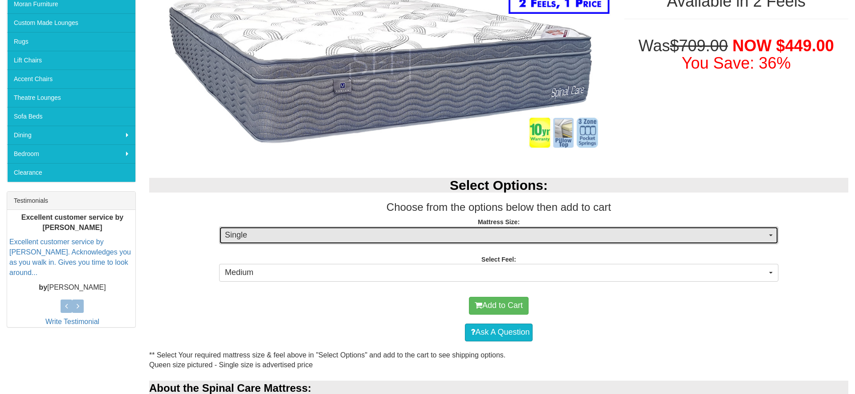
click at [266, 236] on span "Single" at bounding box center [496, 235] width 542 height 12
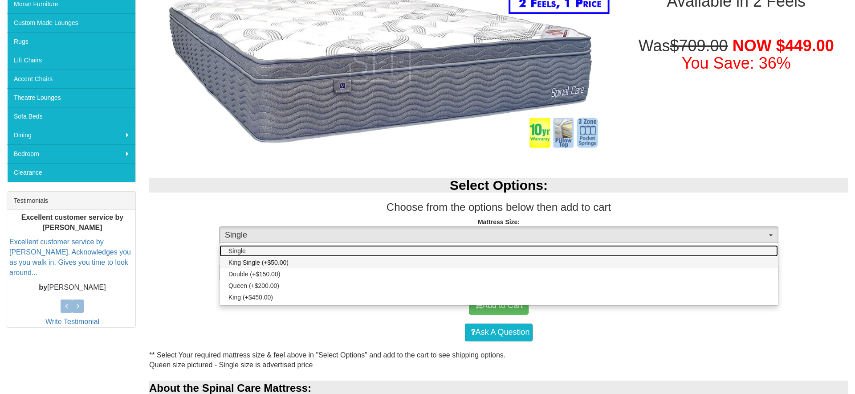
scroll to position [186, 0]
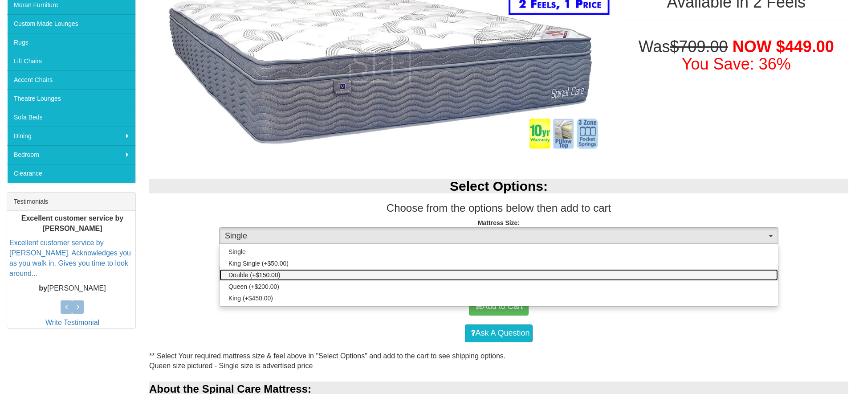
click at [256, 273] on span "Double (+$150.00)" at bounding box center [254, 274] width 52 height 9
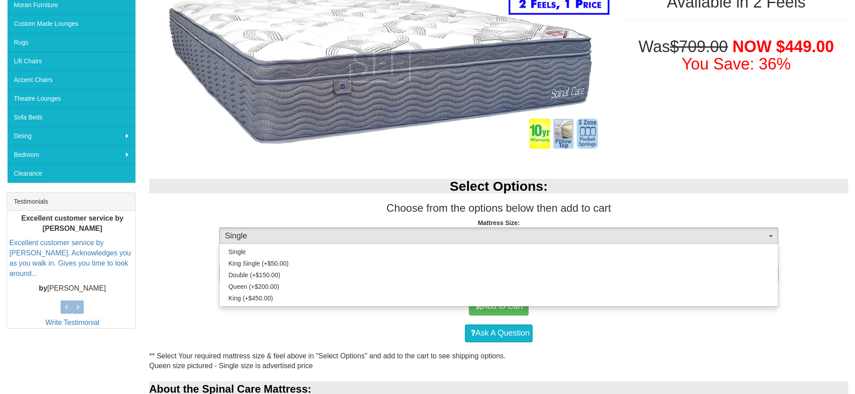
select select "188"
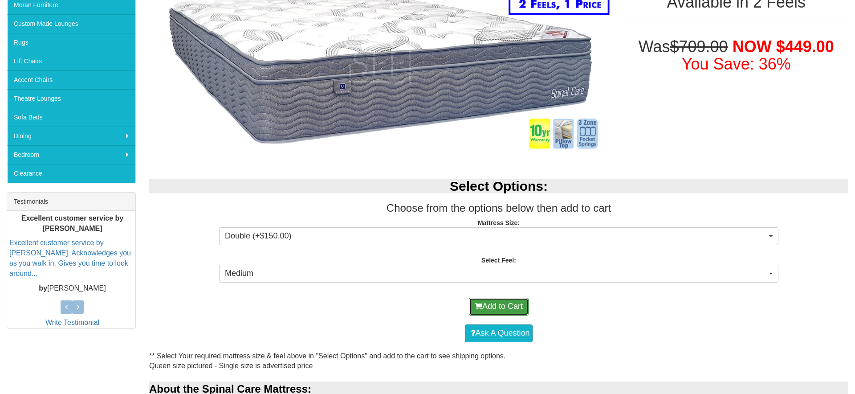
click at [499, 301] on button "Add to Cart" at bounding box center [499, 306] width 60 height 18
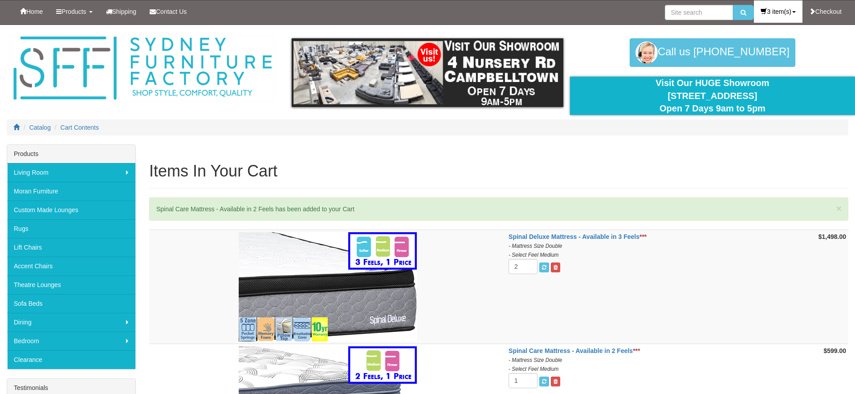
click at [784, 12] on link "3 item(s)" at bounding box center [778, 11] width 48 height 22
click at [755, 52] on link "View Cart" at bounding box center [764, 51] width 73 height 12
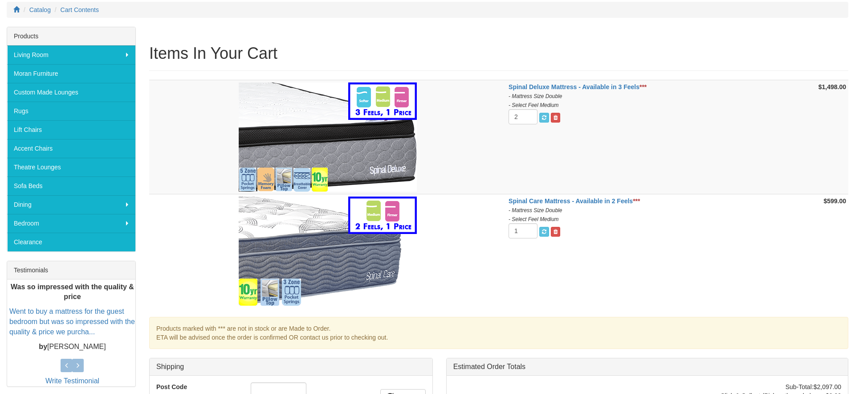
scroll to position [115, 0]
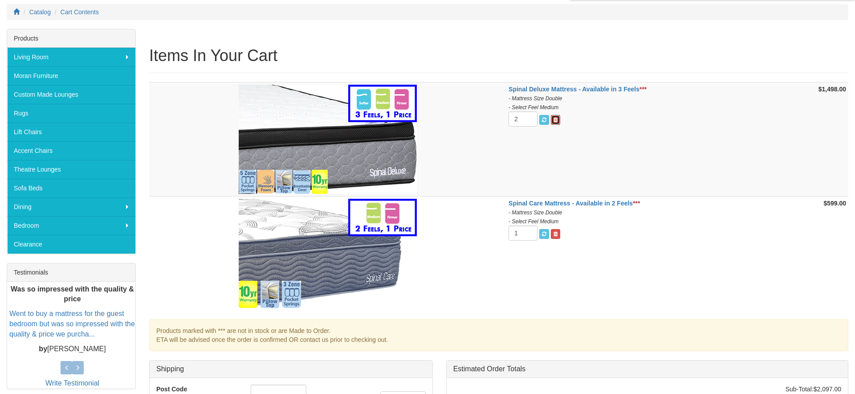
click at [555, 119] on span at bounding box center [555, 119] width 4 height 5
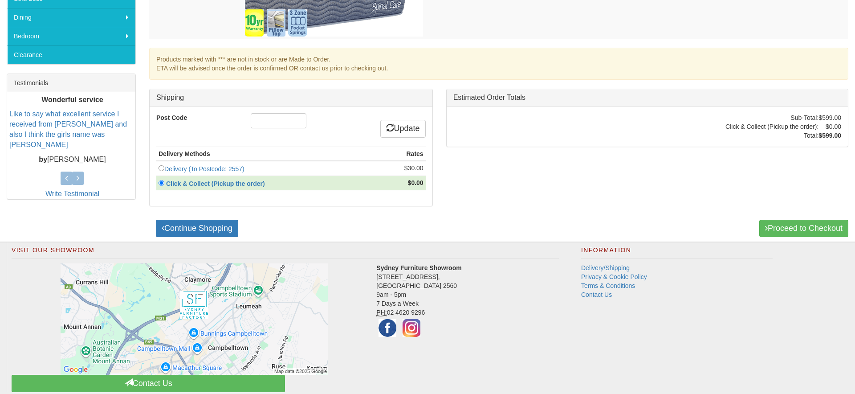
scroll to position [308, 0]
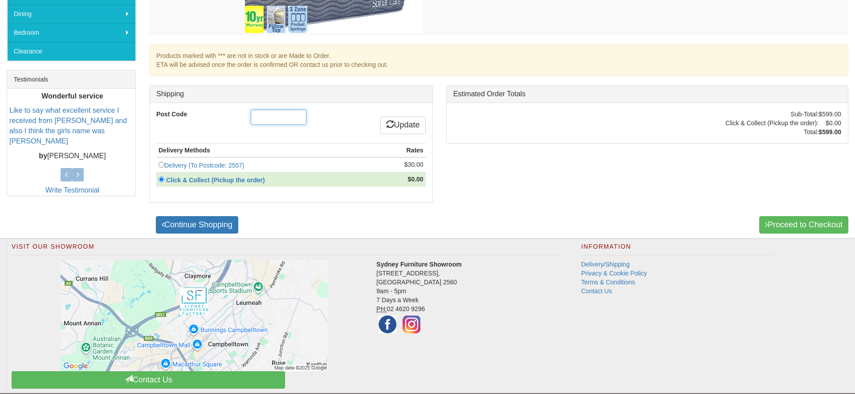
click at [278, 120] on input "Post Code" at bounding box center [279, 117] width 56 height 15
type input "3"
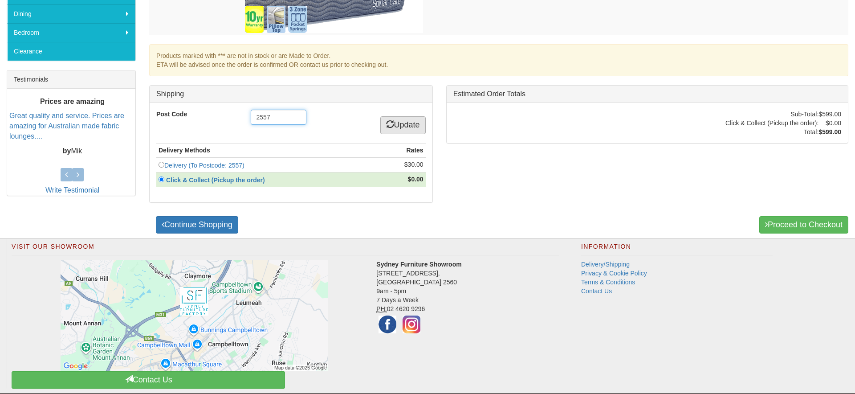
type input "2557"
click at [417, 129] on link "Update" at bounding box center [402, 125] width 45 height 18
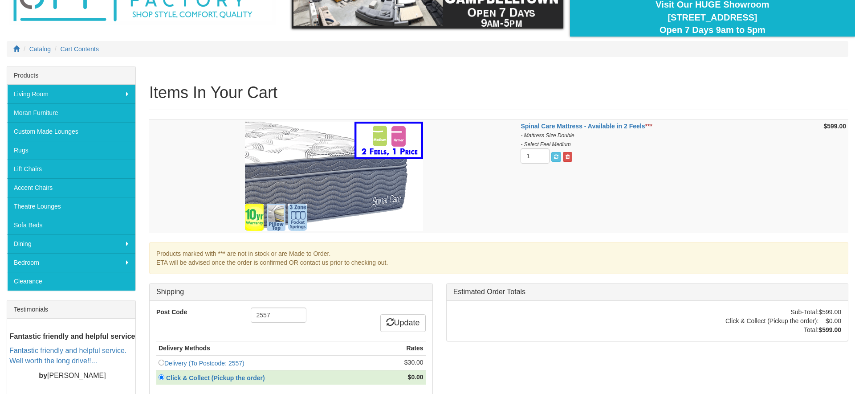
scroll to position [81, 0]
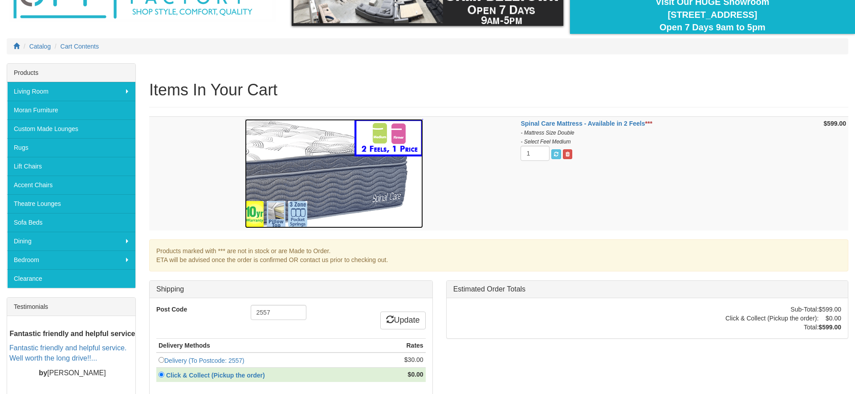
click at [334, 184] on img at bounding box center [334, 173] width 178 height 109
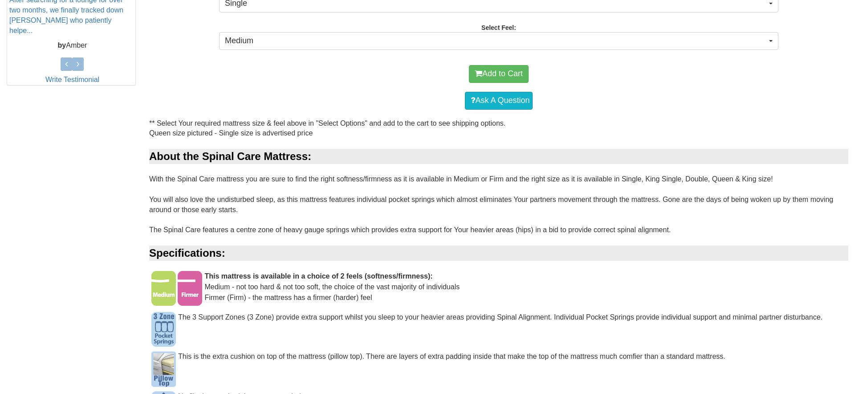
scroll to position [414, 0]
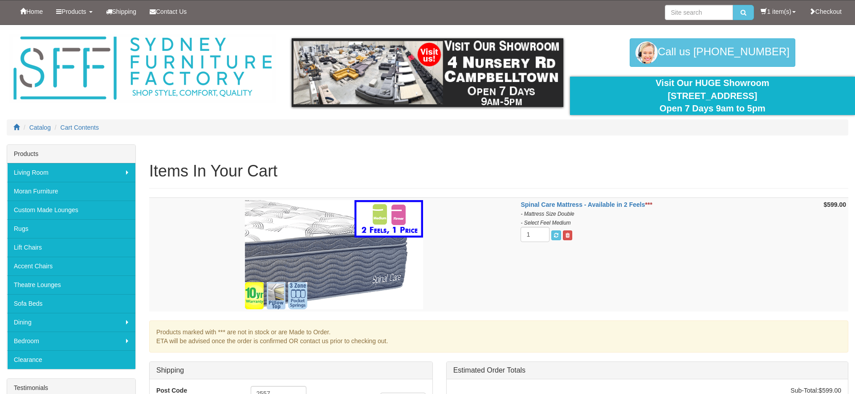
scroll to position [276, 0]
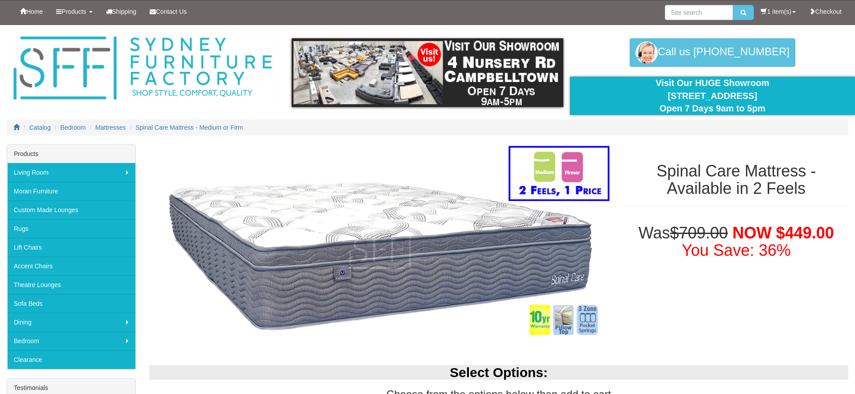
select select "188"
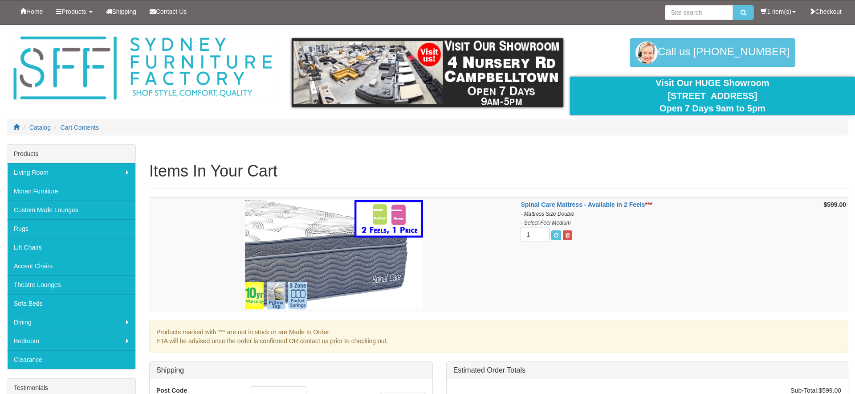
scroll to position [184, 0]
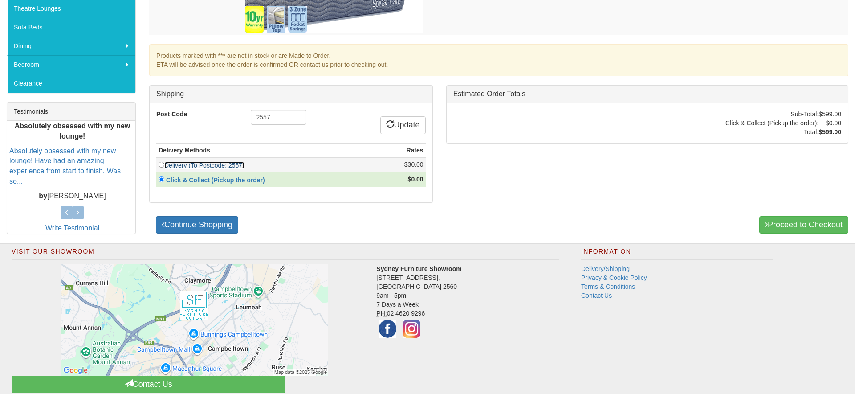
drag, startPoint x: 191, startPoint y: 166, endPoint x: 179, endPoint y: 166, distance: 12.0
click at [191, 166] on link "Delivery (To Postcode: 2557)" at bounding box center [204, 165] width 80 height 7
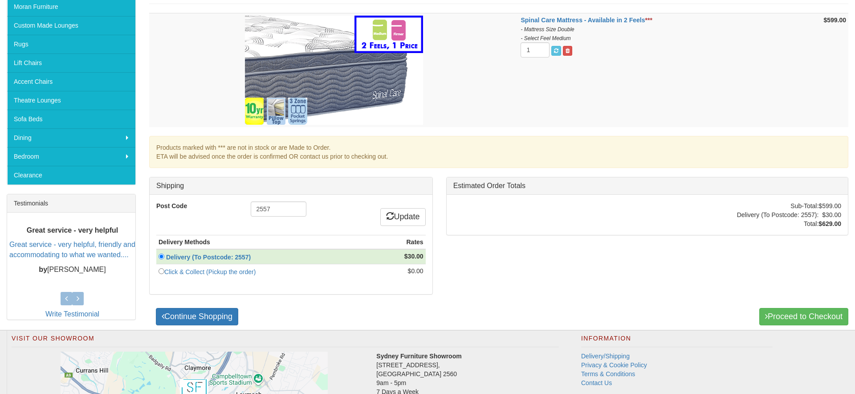
scroll to position [231, 0]
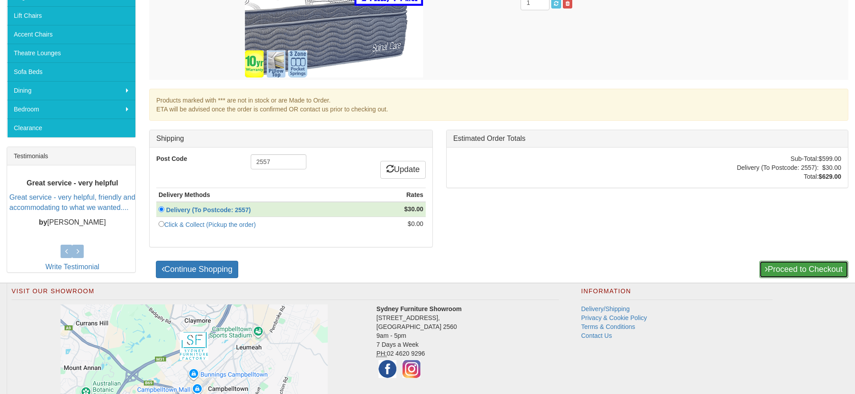
click at [788, 268] on link "Proceed to Checkout" at bounding box center [803, 269] width 89 height 18
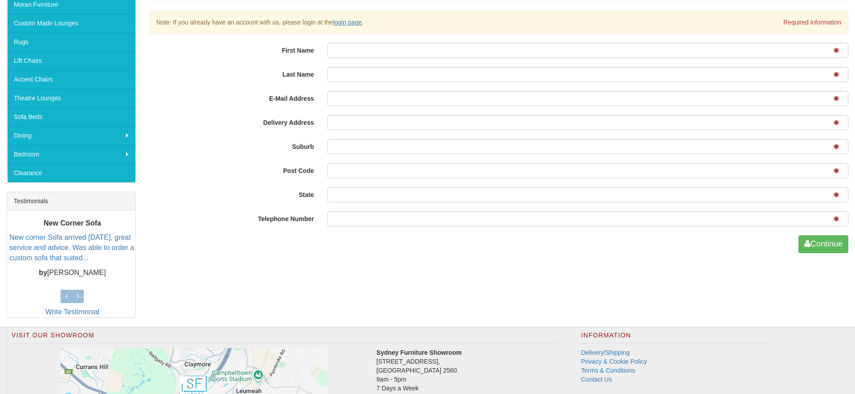
scroll to position [162, 0]
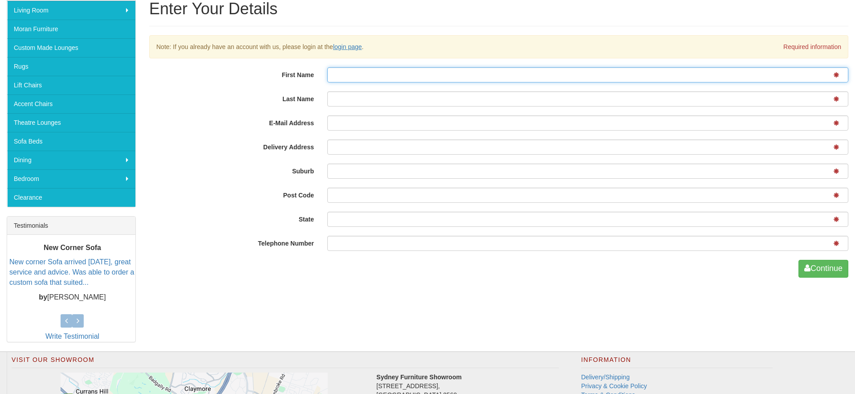
click at [357, 74] on input "First Name" at bounding box center [587, 74] width 521 height 15
type input "Crystal"
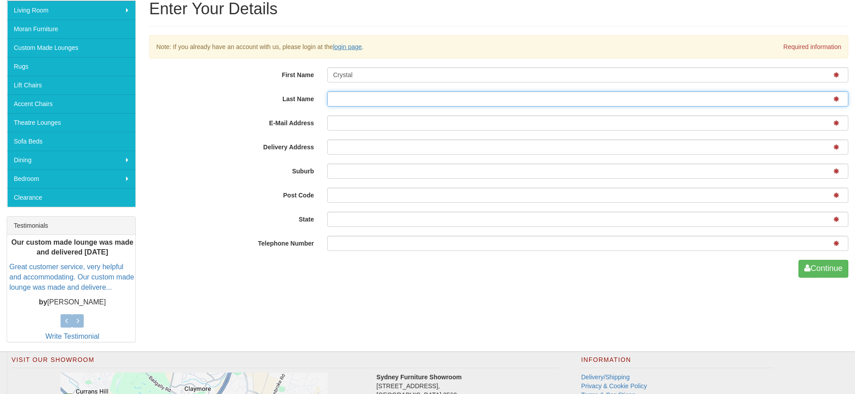
type input "Sinclair"
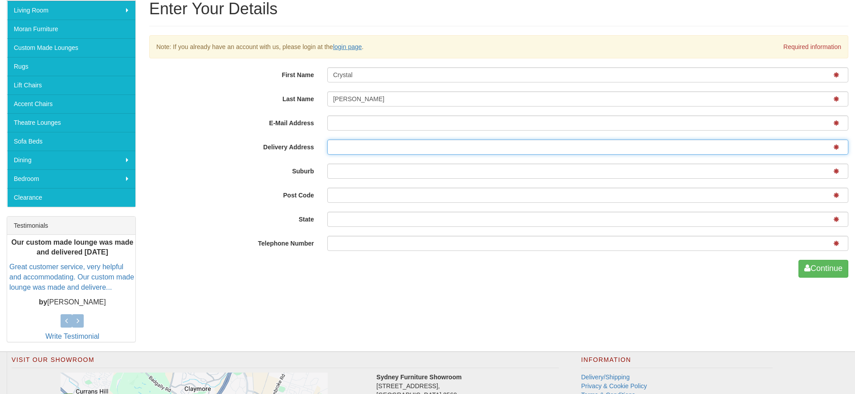
type input "unit 24/198-222 Young Street"
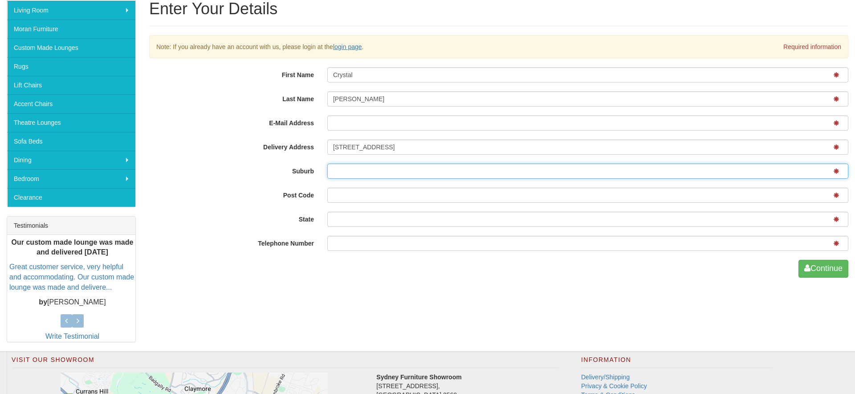
type input "Waterloo"
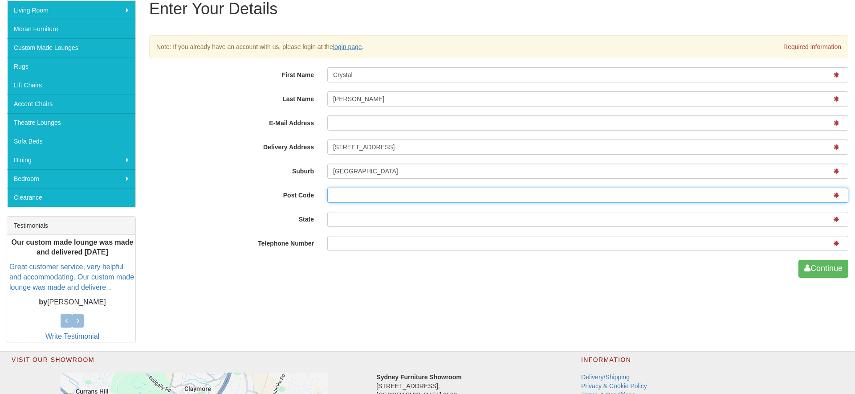
type input "2017"
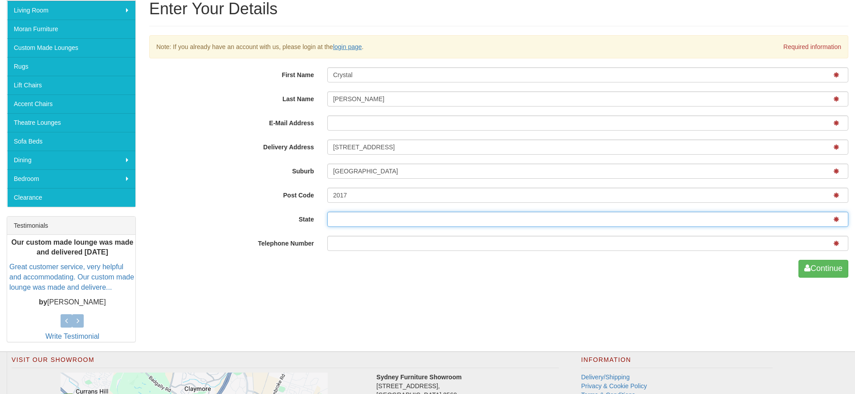
type input "NSW"
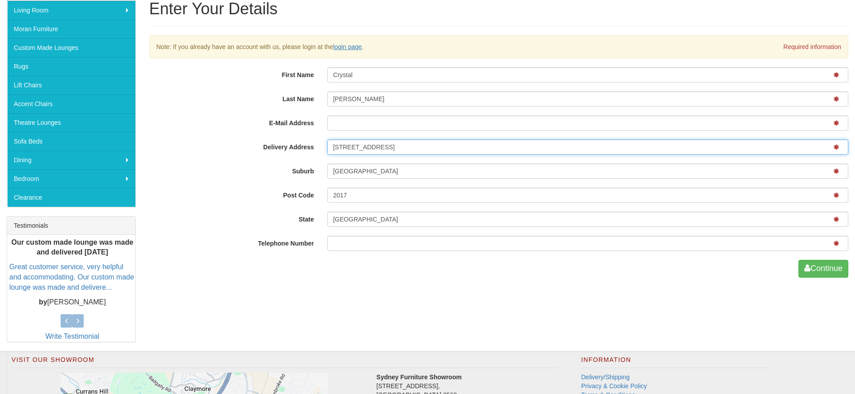
click at [384, 147] on input "unit 24/198-222 Young Street" at bounding box center [587, 146] width 521 height 15
type input "24 Beckhaus Street"
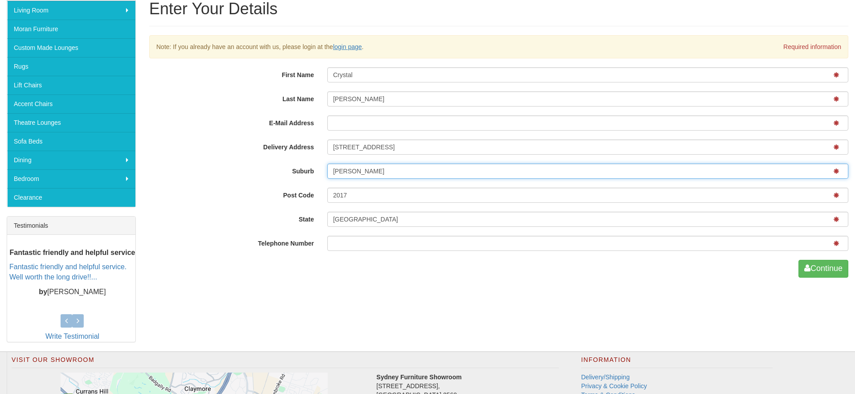
type input "Gregory Hills"
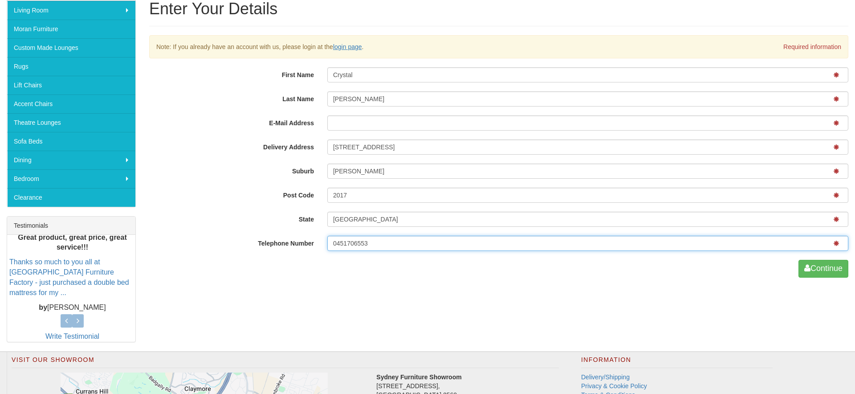
type input "0451706553"
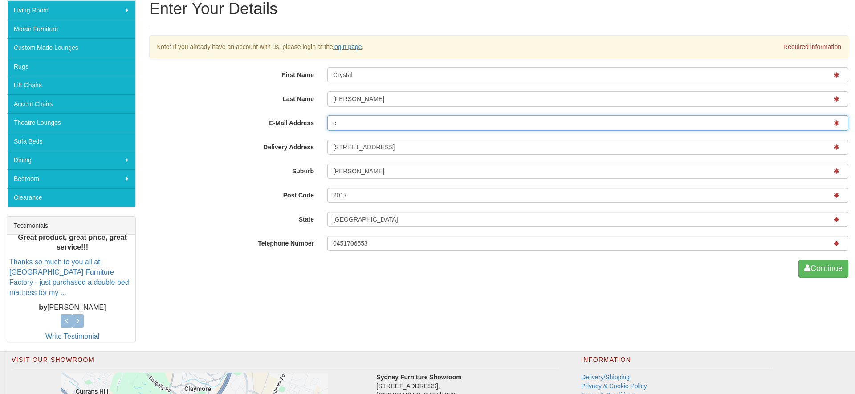
click at [339, 120] on input "c" at bounding box center [587, 122] width 521 height 15
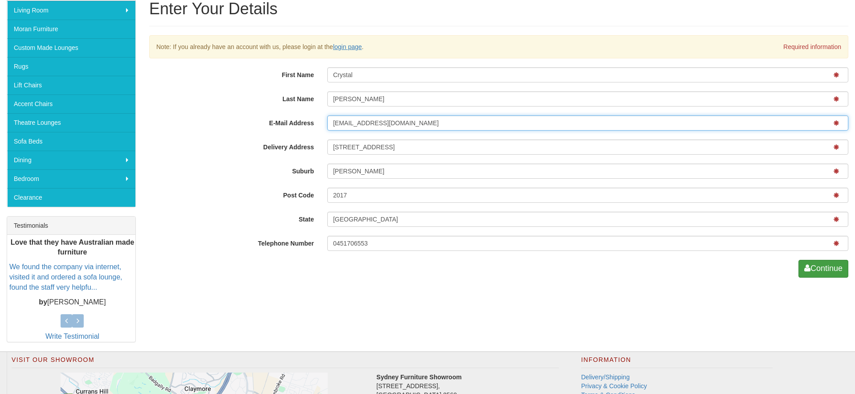
type input "crystal.sinclair93@outlook.com"
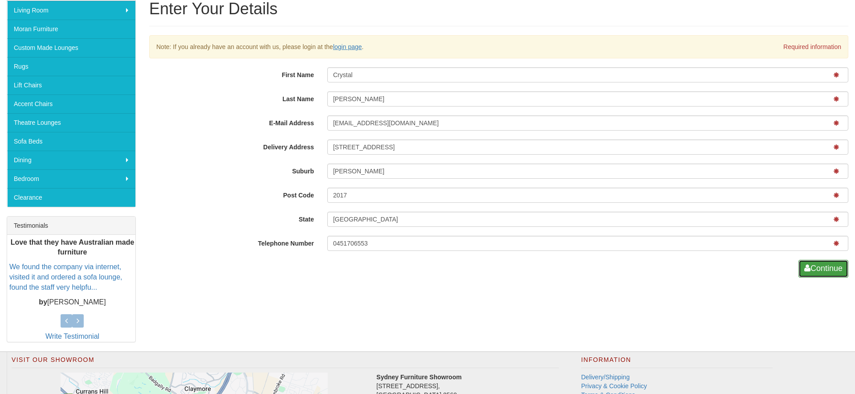
click at [815, 272] on button "Continue" at bounding box center [823, 269] width 50 height 18
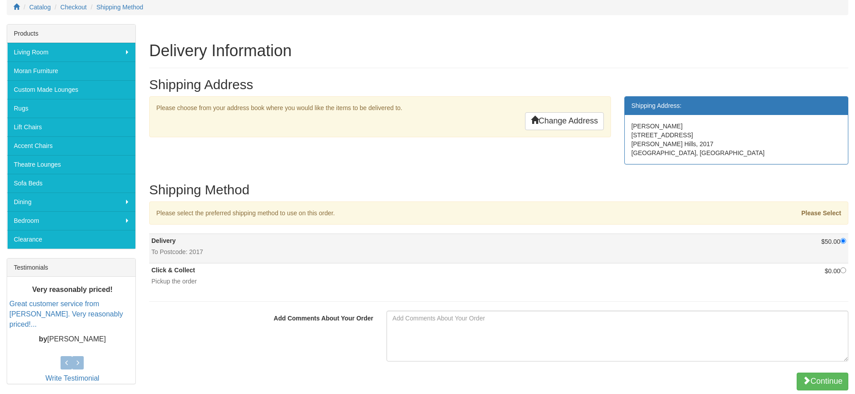
scroll to position [128, 0]
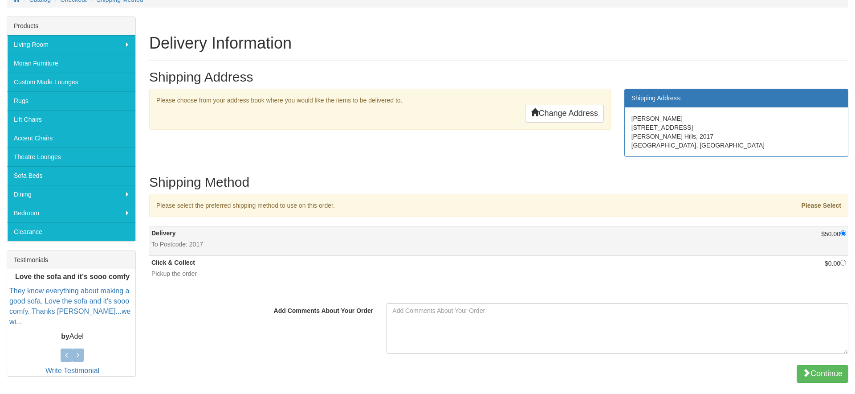
click at [272, 240] on div "To Postcode: 2017" at bounding box center [378, 244] width 455 height 9
radio input "true"
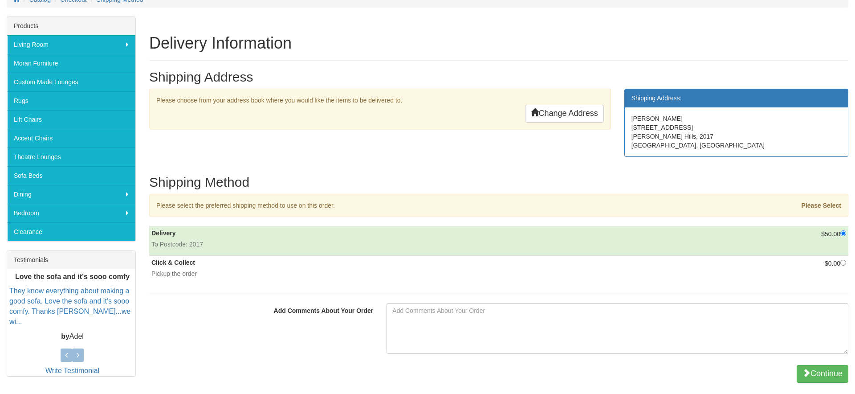
click at [691, 134] on div "Crystal Sinclair 24 Beckhaus Street Gregory Hills, 2017 NSW, Australia" at bounding box center [736, 131] width 223 height 49
click at [578, 115] on link "Change Address" at bounding box center [564, 114] width 79 height 18
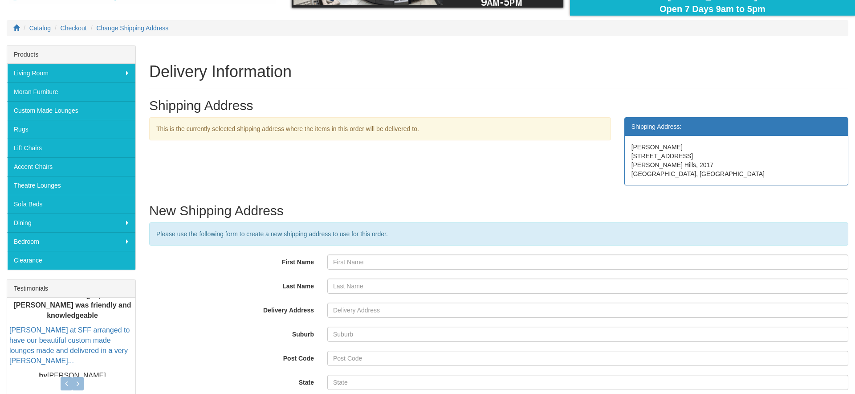
scroll to position [256, 0]
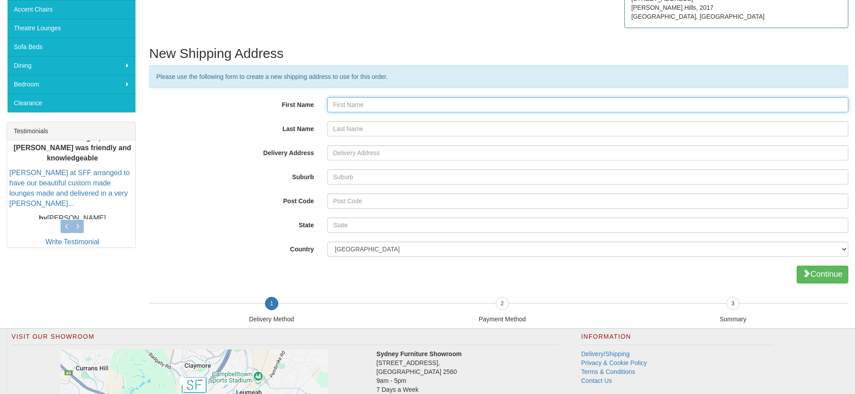
click at [378, 112] on input "First Name" at bounding box center [587, 104] width 521 height 15
type input "Crystal"
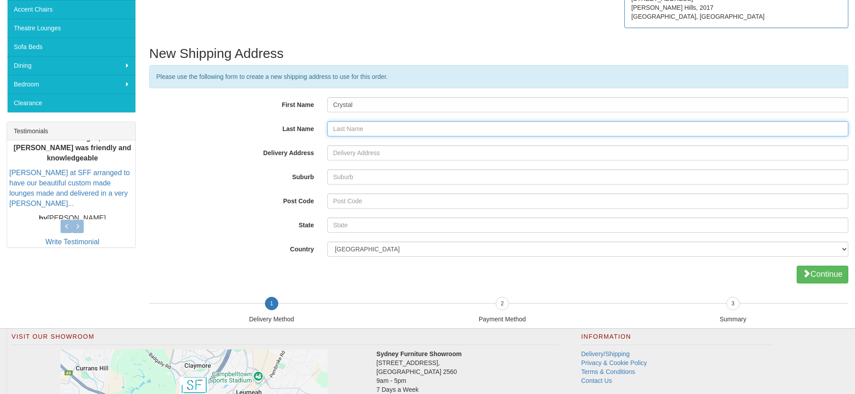
type input "Sinclair"
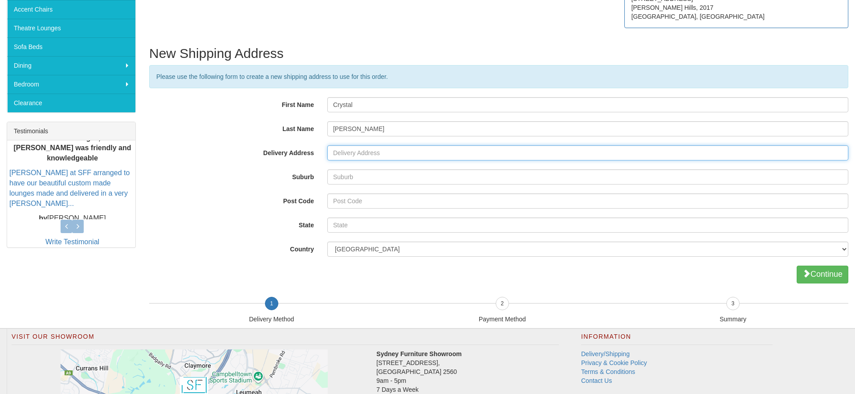
type input "unit 24/198-222 Young Street"
type input "Waterloo"
type input "2017"
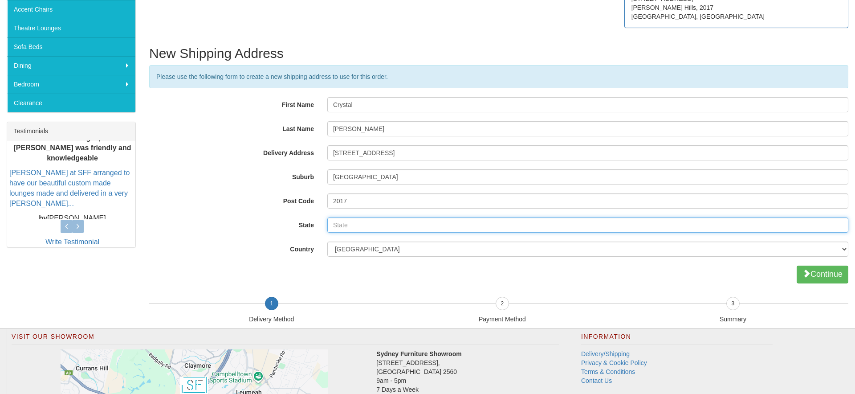
type input "NSW"
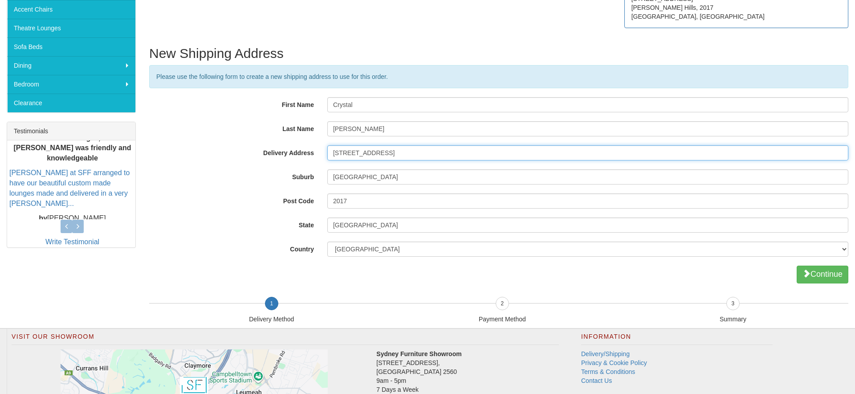
click at [379, 155] on input "unit 24/198-222 Young Street" at bounding box center [587, 152] width 521 height 15
type input "24 Beckhaus Street"
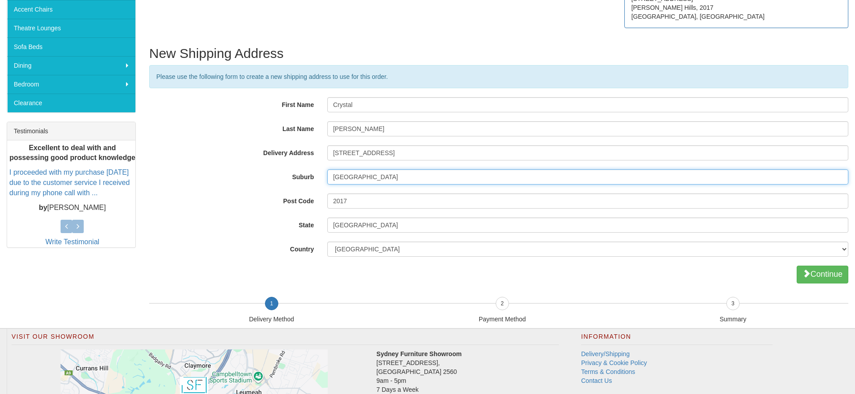
click at [357, 177] on input "Waterloo" at bounding box center [587, 176] width 521 height 15
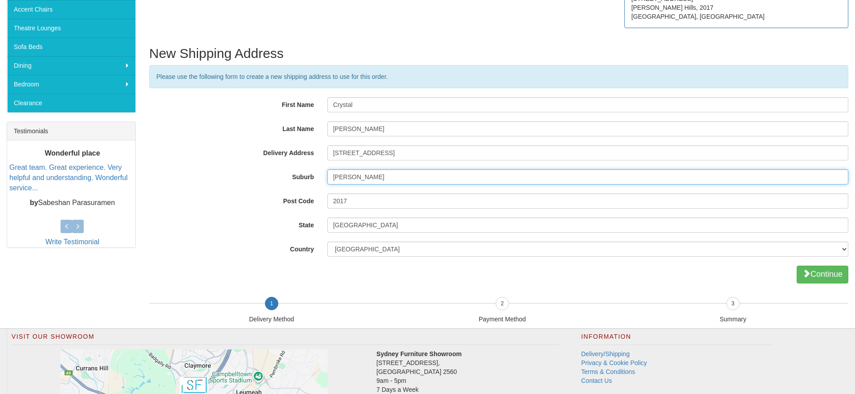
type input "Gregory Hills"
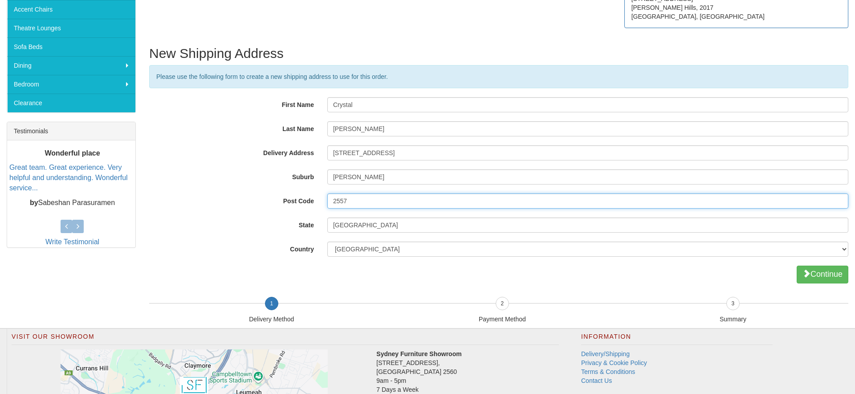
type input "2557"
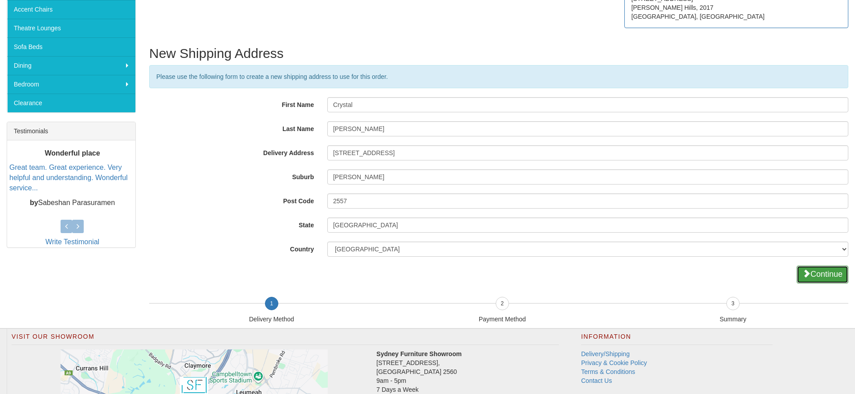
click at [797, 267] on button "Continue" at bounding box center [822, 274] width 52 height 18
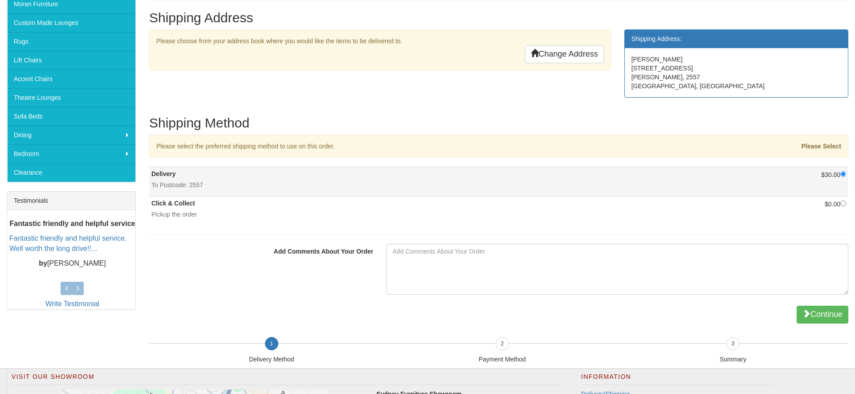
scroll to position [223, 0]
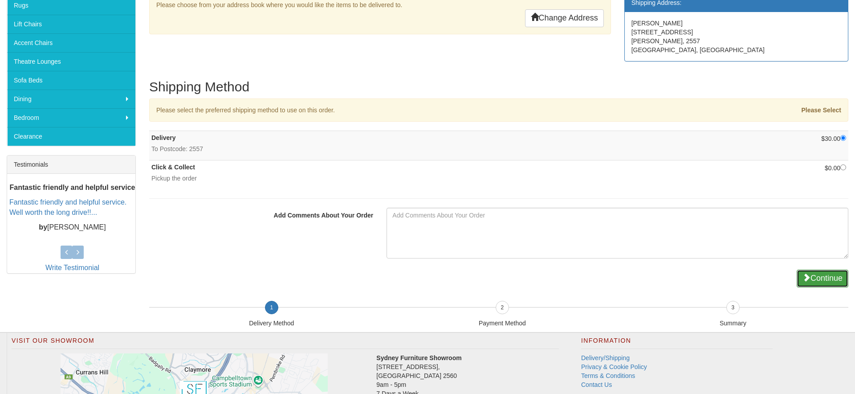
click at [833, 278] on button "Continue" at bounding box center [822, 278] width 52 height 18
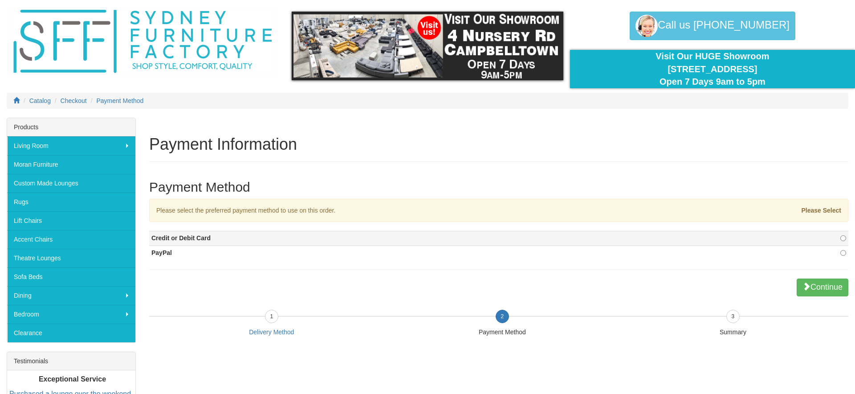
scroll to position [27, 0]
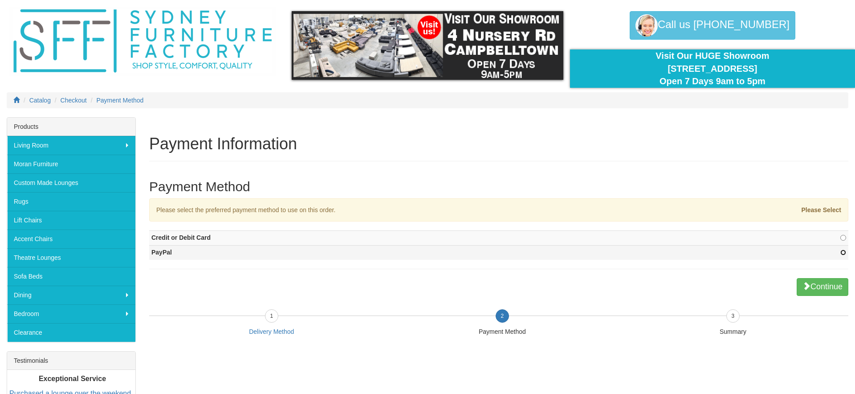
click at [843, 250] on input "radio" at bounding box center [843, 252] width 6 height 6
radio input "true"
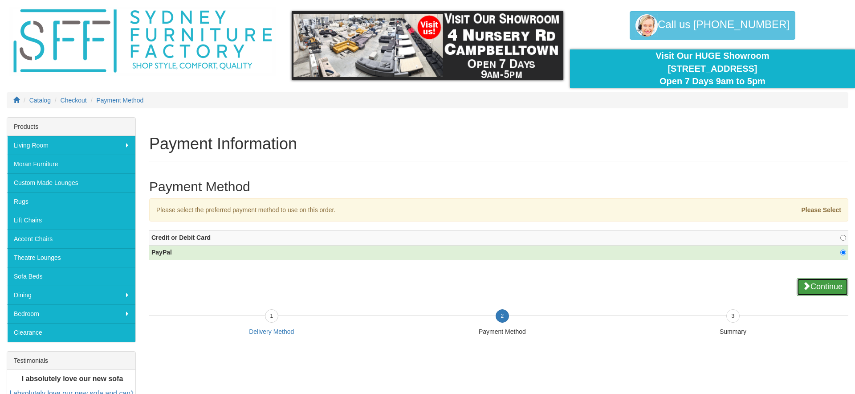
click at [817, 284] on button "Continue" at bounding box center [822, 287] width 52 height 18
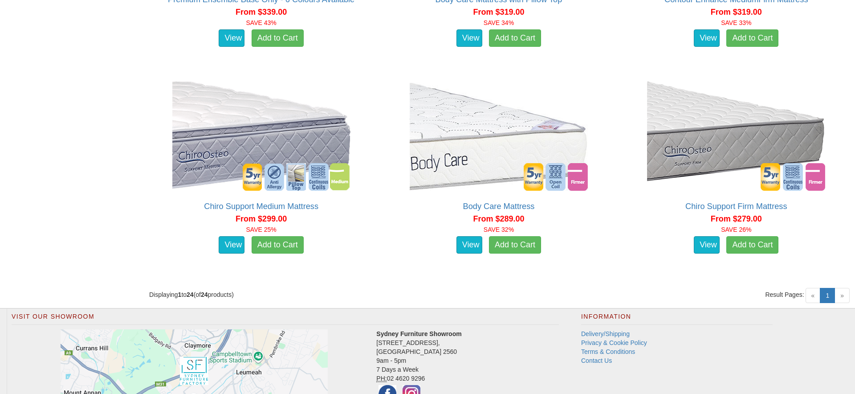
scroll to position [1868, 0]
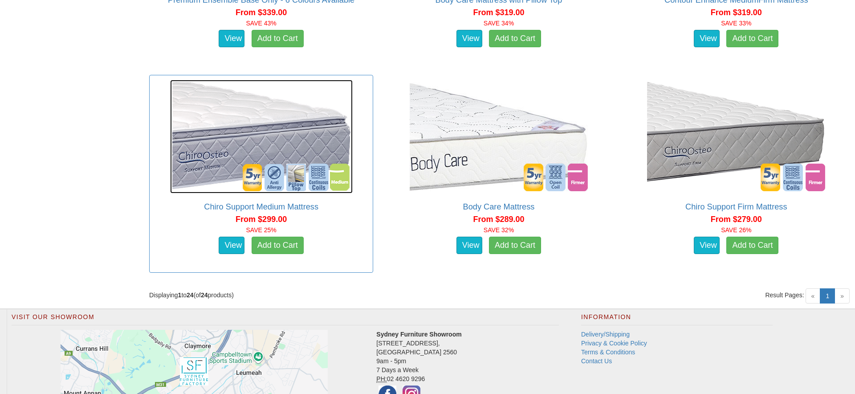
click at [314, 138] on img at bounding box center [261, 137] width 183 height 114
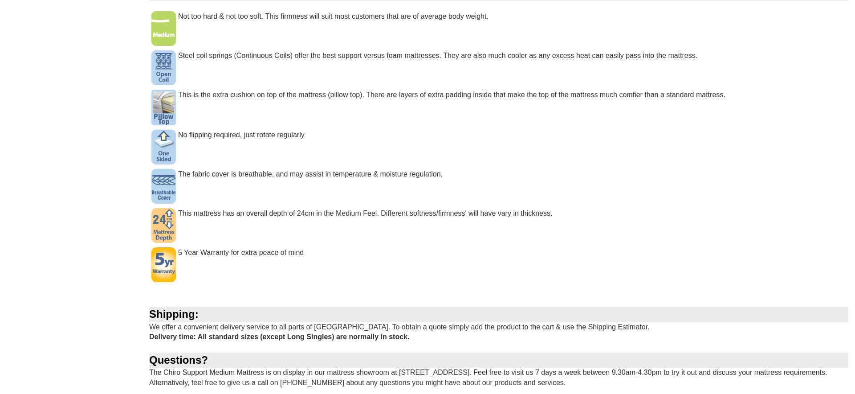
scroll to position [666, 0]
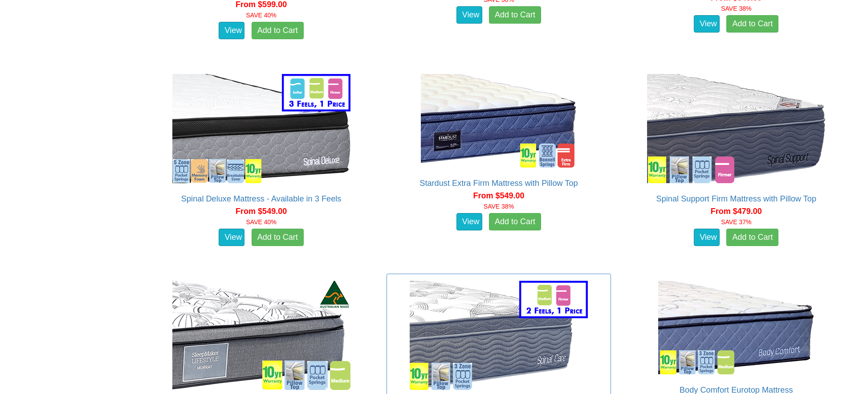
scroll to position [1255, 0]
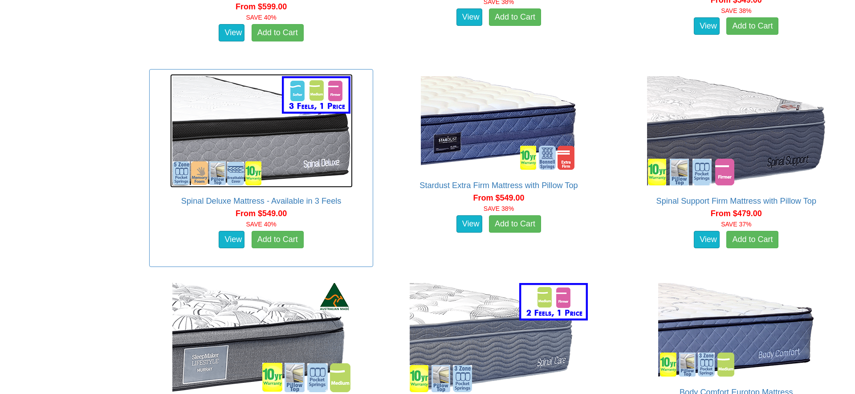
click at [304, 177] on img at bounding box center [261, 131] width 183 height 114
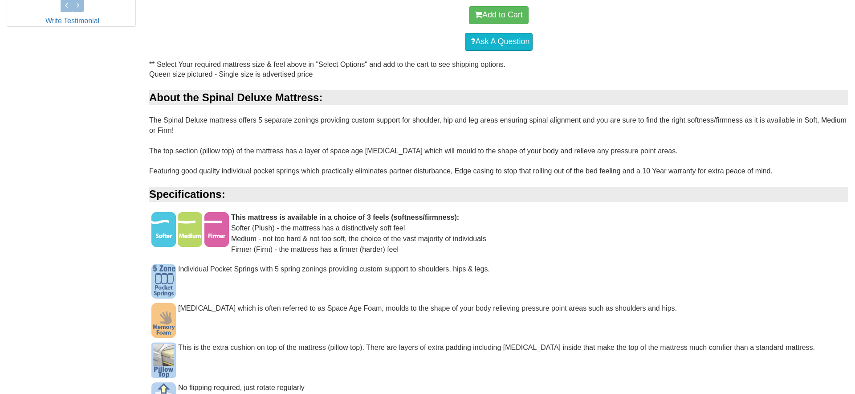
scroll to position [239, 0]
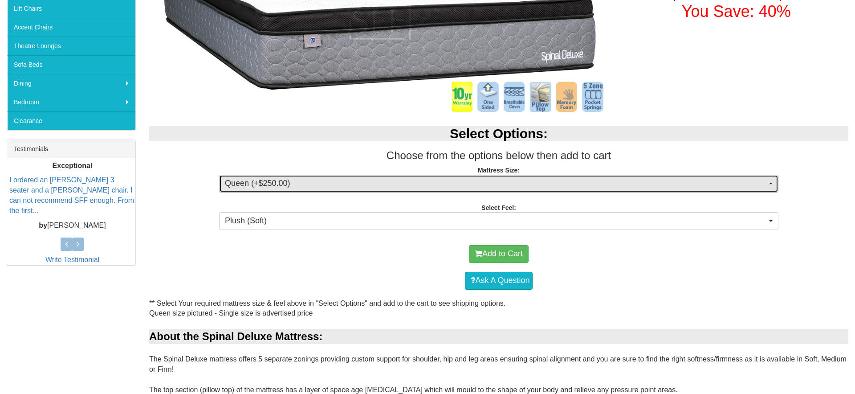
drag, startPoint x: 301, startPoint y: 189, endPoint x: 297, endPoint y: 192, distance: 4.7
click at [301, 189] on span "Queen (+$250.00)" at bounding box center [496, 184] width 542 height 12
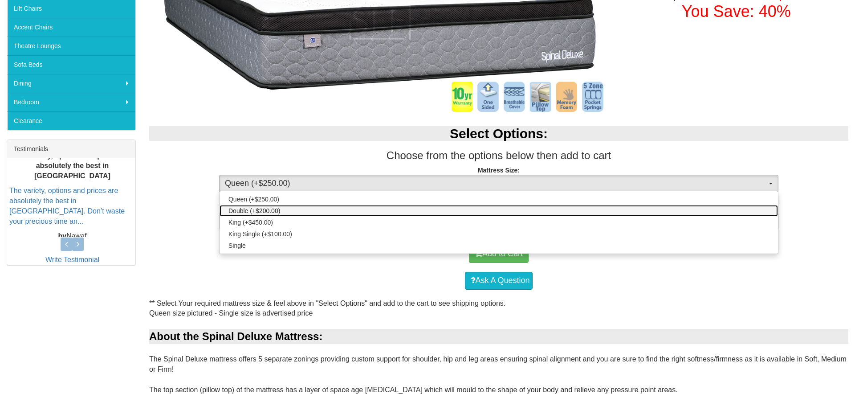
click at [275, 212] on span "Double (+$200.00)" at bounding box center [254, 210] width 52 height 9
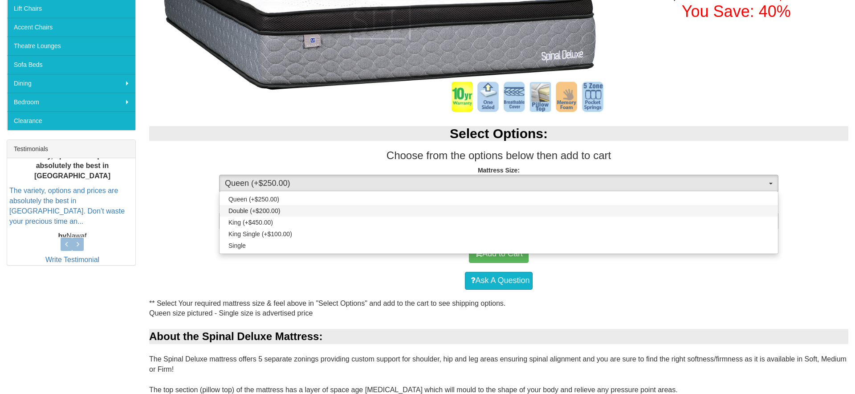
select select "188"
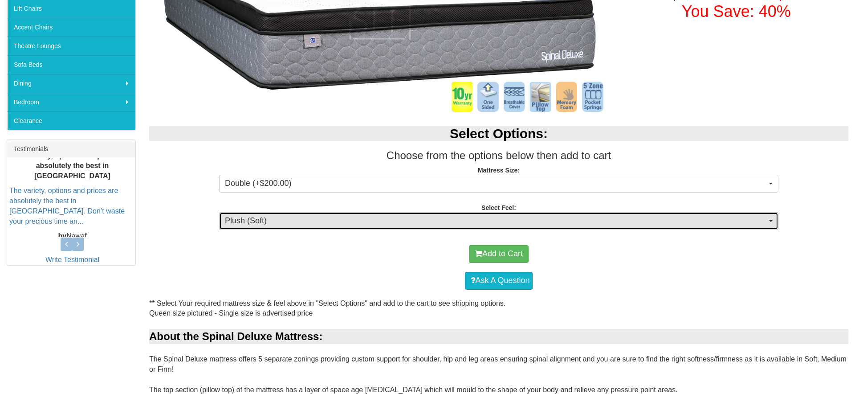
drag, startPoint x: 394, startPoint y: 217, endPoint x: 392, endPoint y: 223, distance: 6.2
click at [394, 217] on span "Plush (Soft)" at bounding box center [496, 221] width 542 height 12
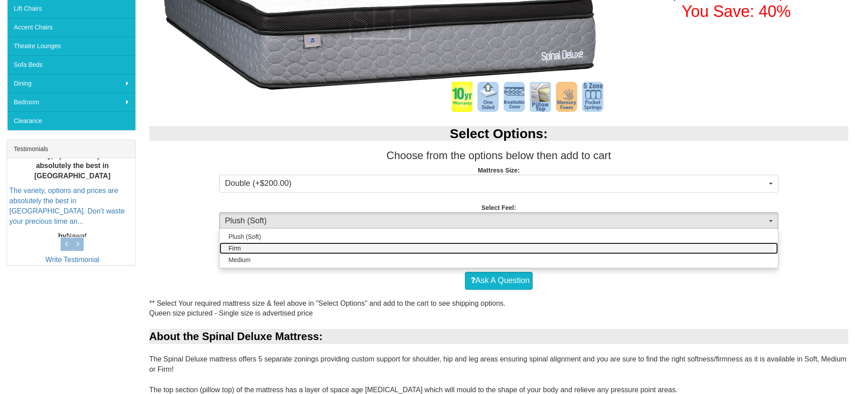
click at [306, 250] on link "Firm" at bounding box center [498, 248] width 558 height 12
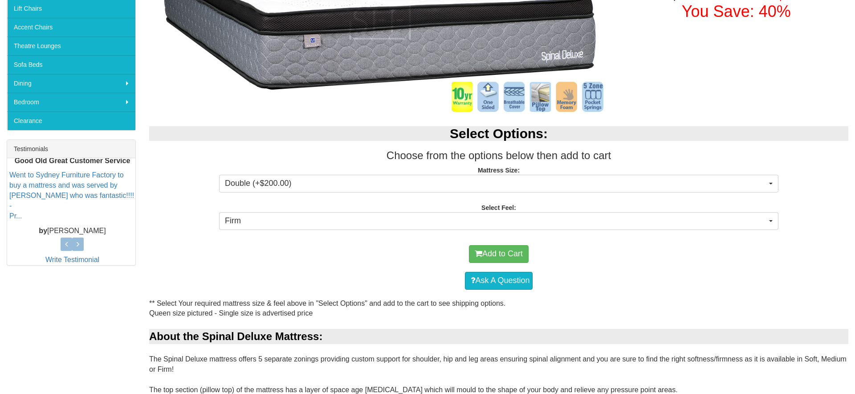
click at [320, 233] on div "Select Options: Choose from the options below then add to cart Mattress Size: D…" at bounding box center [498, 176] width 712 height 119
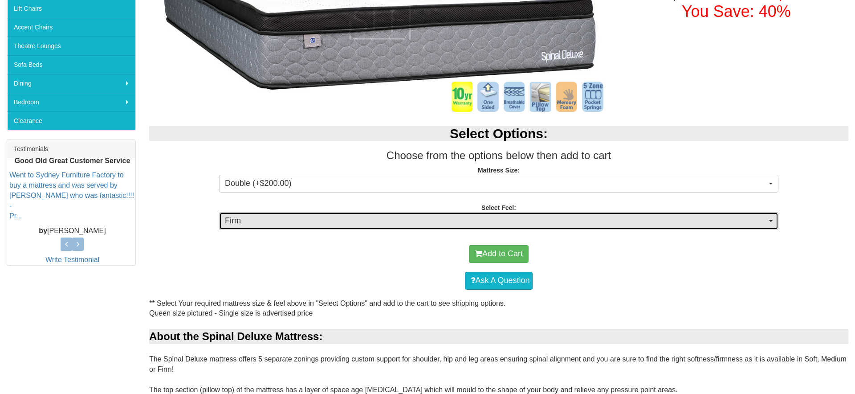
click at [319, 226] on span "Firm" at bounding box center [496, 221] width 542 height 12
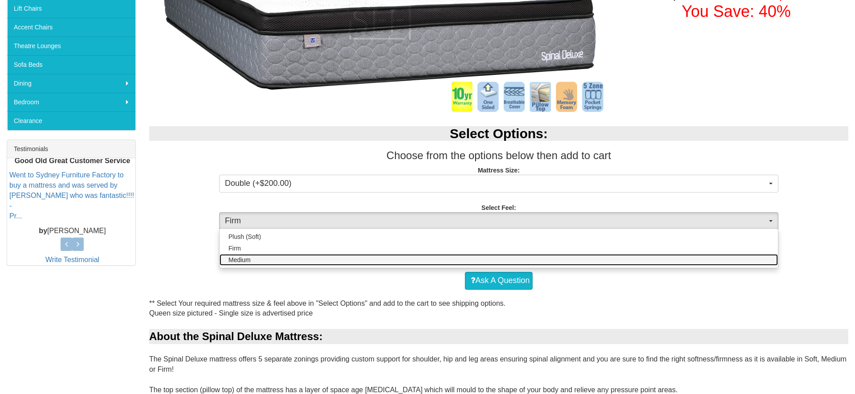
click at [296, 258] on link "Medium" at bounding box center [498, 260] width 558 height 12
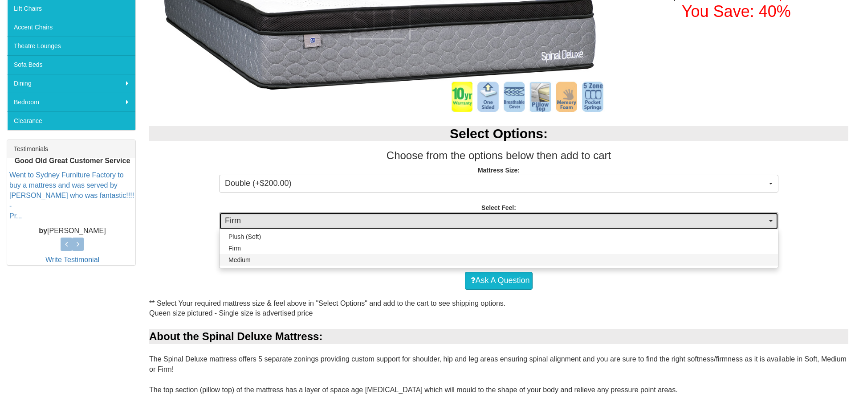
select select "1380"
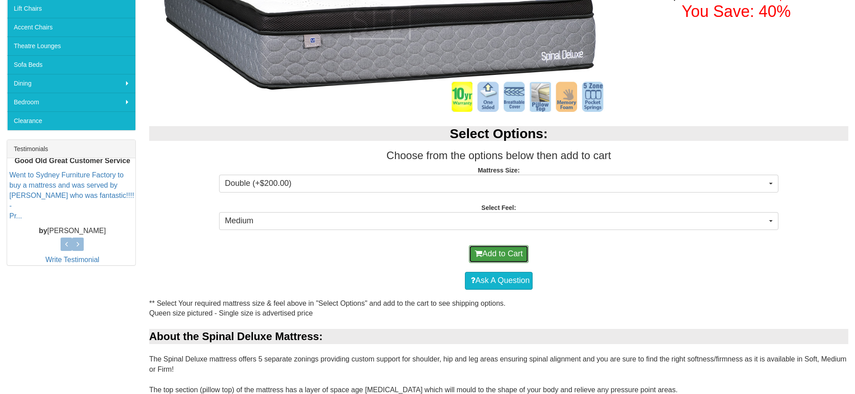
click at [492, 251] on button "Add to Cart" at bounding box center [499, 254] width 60 height 18
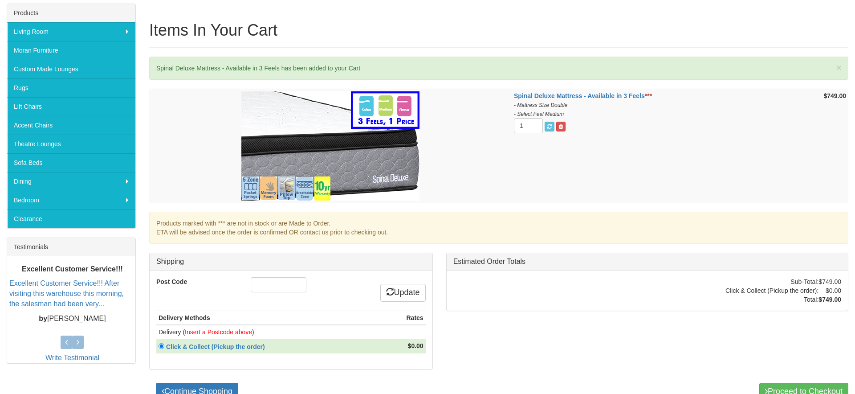
scroll to position [140, 0]
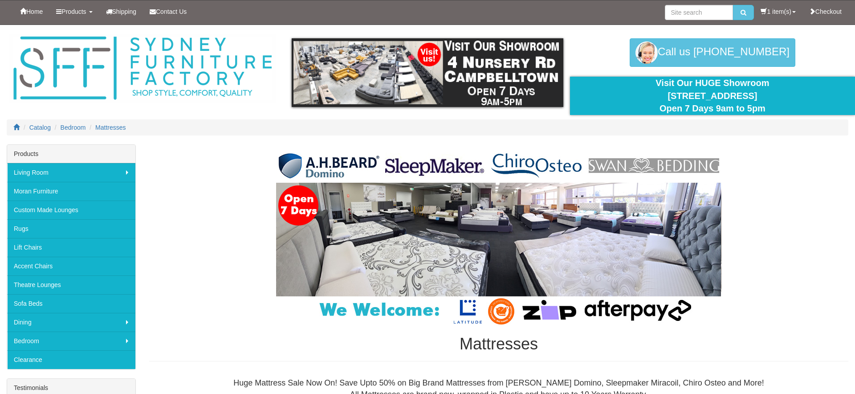
scroll to position [1255, 0]
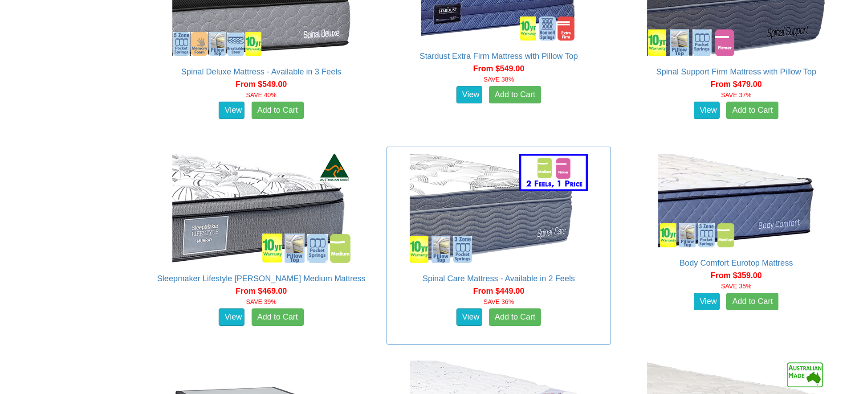
scroll to position [1385, 0]
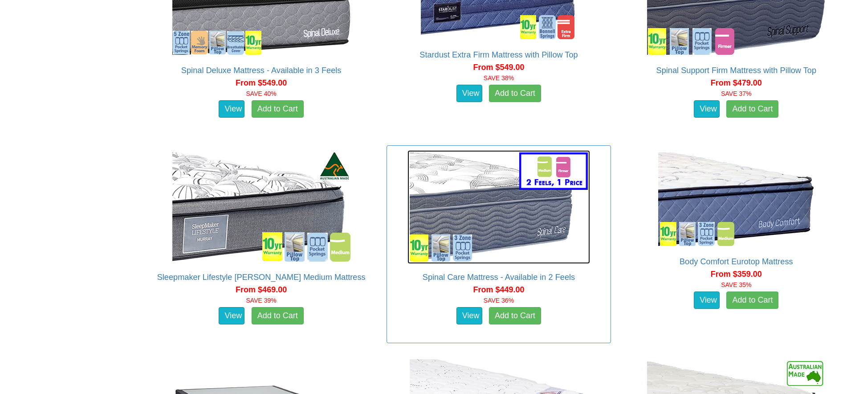
click at [534, 217] on img at bounding box center [498, 207] width 183 height 114
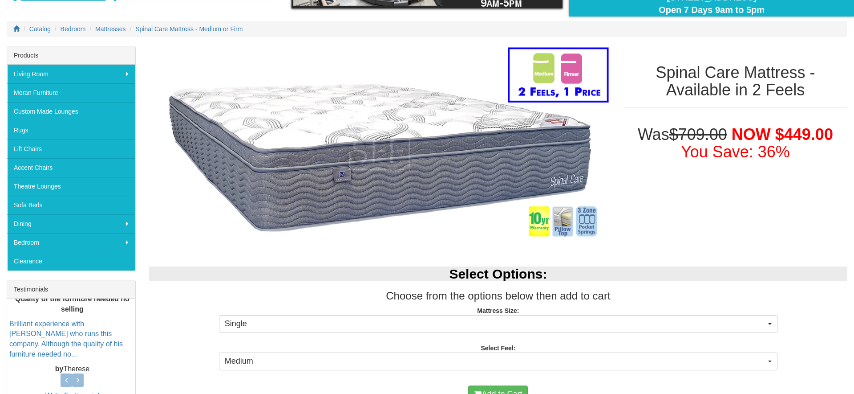
scroll to position [79, 0]
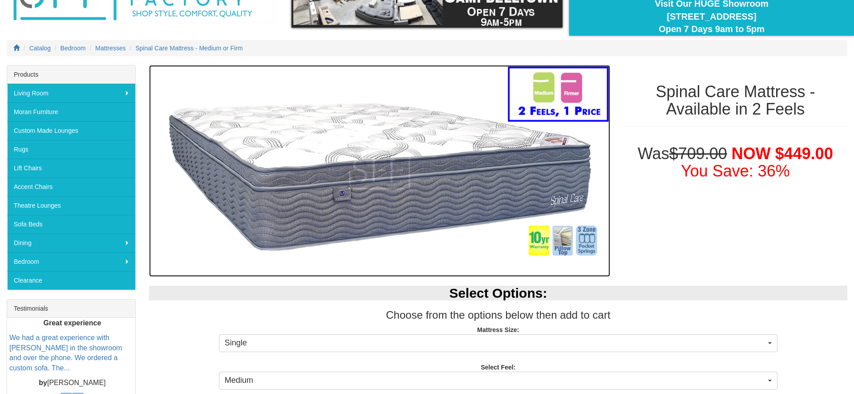
drag, startPoint x: 521, startPoint y: 218, endPoint x: 475, endPoint y: 207, distance: 47.4
click at [521, 218] on img at bounding box center [379, 170] width 461 height 211
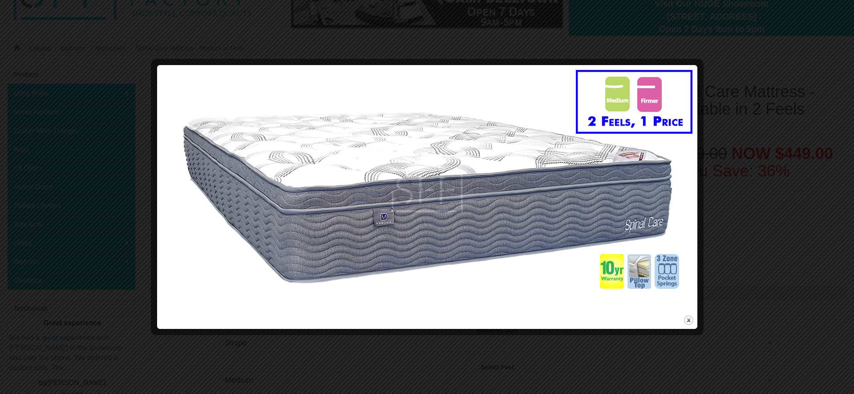
drag, startPoint x: 747, startPoint y: 224, endPoint x: 715, endPoint y: 221, distance: 32.2
click at [735, 223] on div at bounding box center [427, 197] width 854 height 394
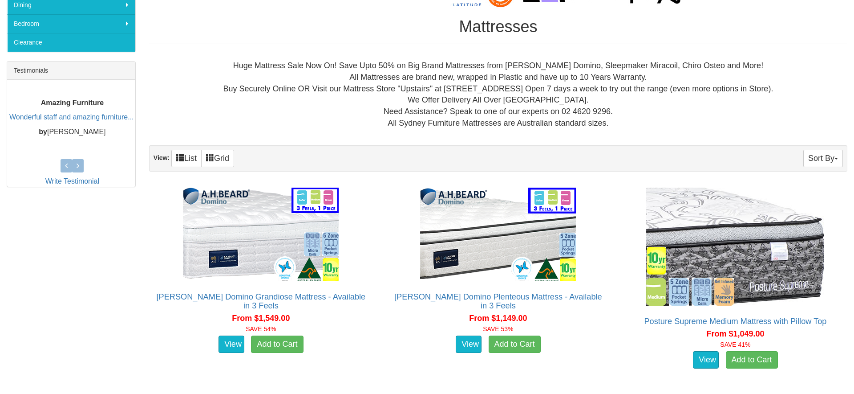
scroll to position [316, 0]
